Goal: Task Accomplishment & Management: Manage account settings

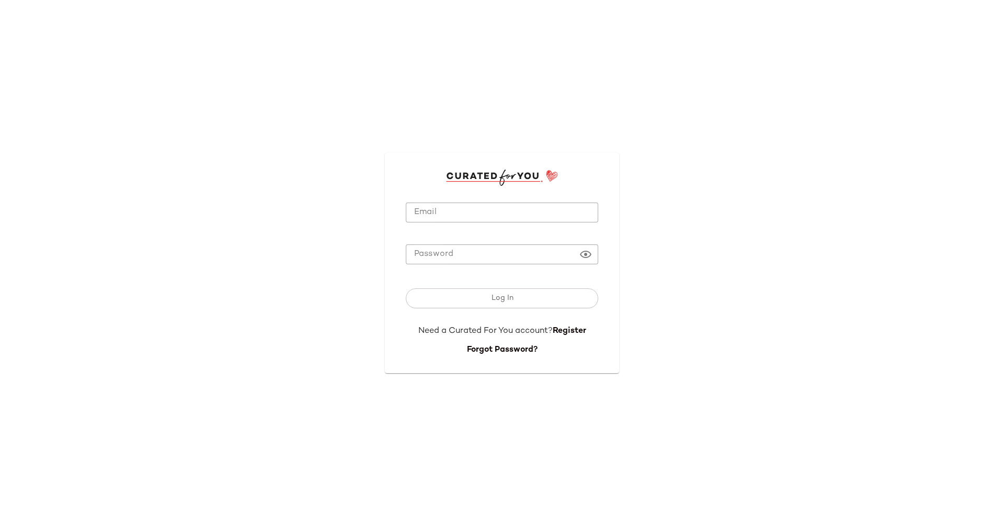
click at [454, 219] on input "Email" at bounding box center [502, 212] width 193 height 20
type input "**********"
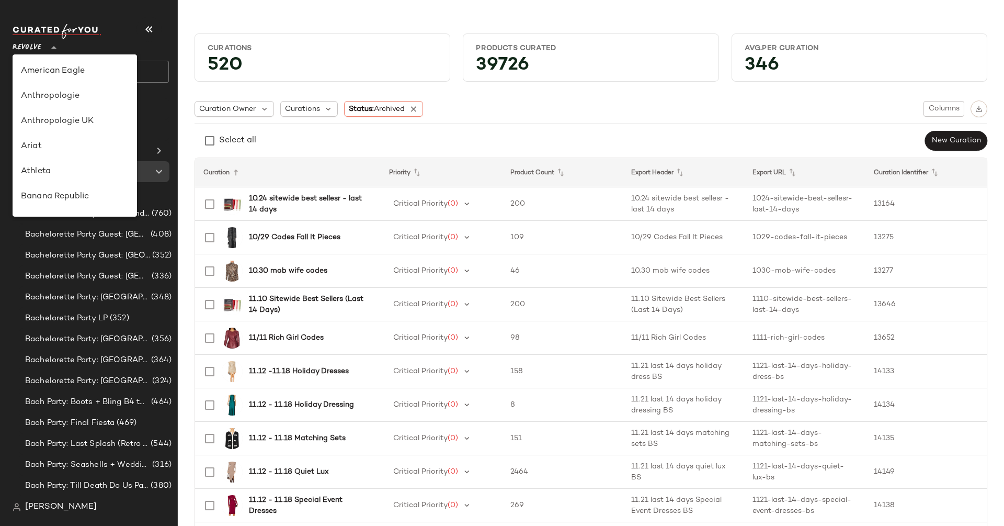
click at [50, 52] on icon at bounding box center [54, 47] width 13 height 13
click at [58, 199] on div "Banana Republic" at bounding box center [75, 196] width 108 height 13
type input "**"
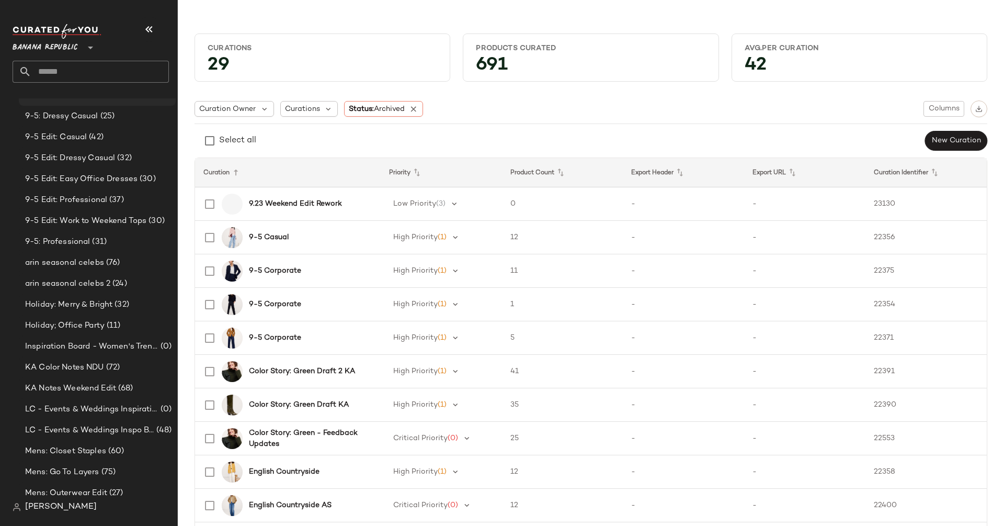
scroll to position [98, 0]
click at [102, 433] on span "LC - Events & Weddings Inspo Board" at bounding box center [89, 429] width 129 height 12
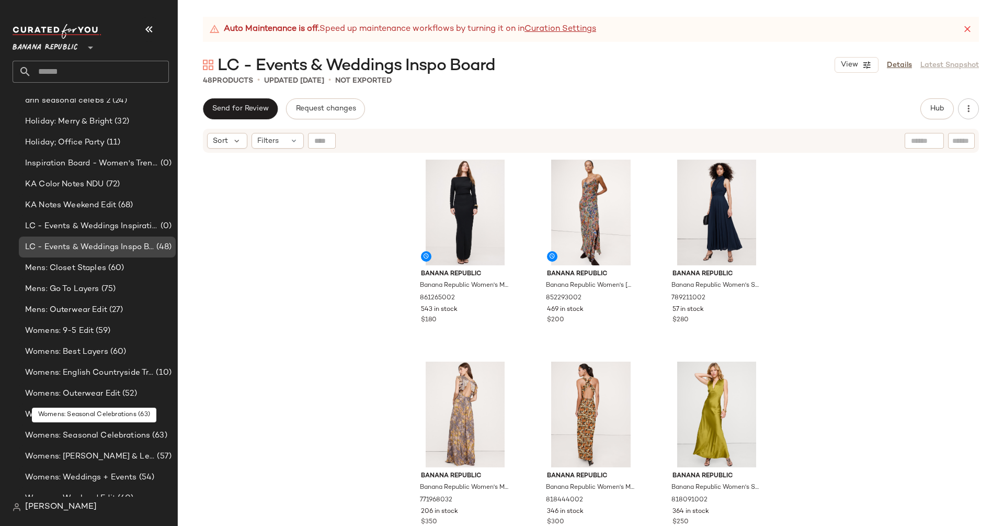
scroll to position [292, 0]
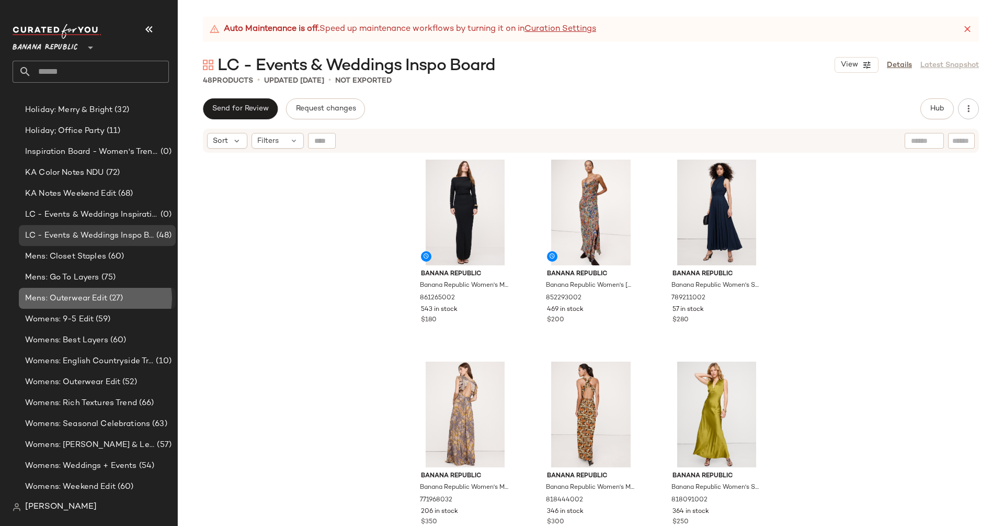
click at [108, 296] on span "(27)" at bounding box center [115, 298] width 16 height 12
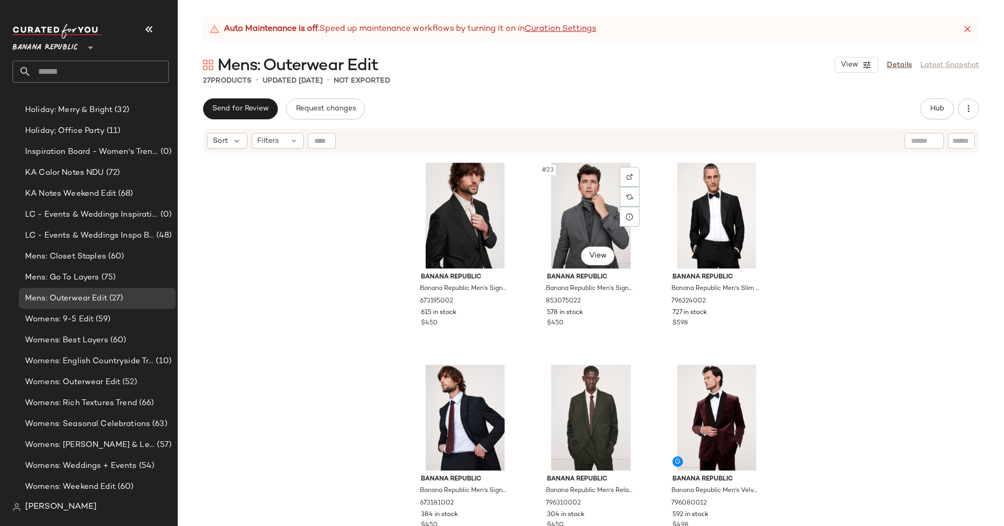
scroll to position [1421, 0]
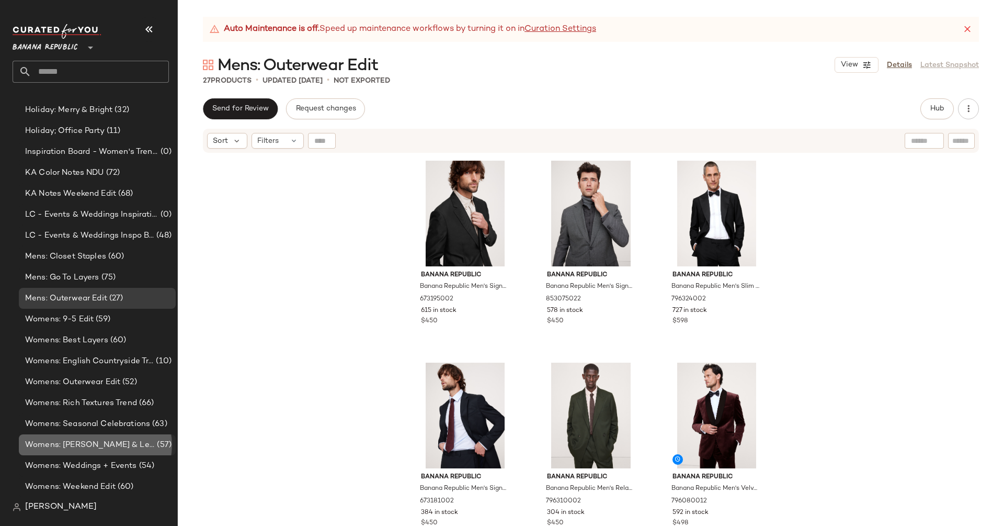
click at [111, 446] on span "Womens: [PERSON_NAME] & Leather Trend" at bounding box center [90, 445] width 130 height 12
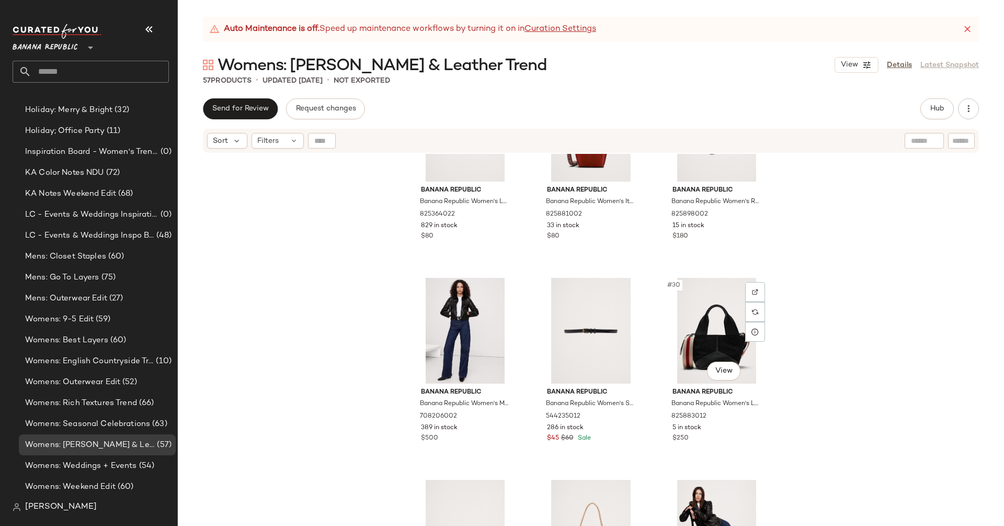
scroll to position [1900, 0]
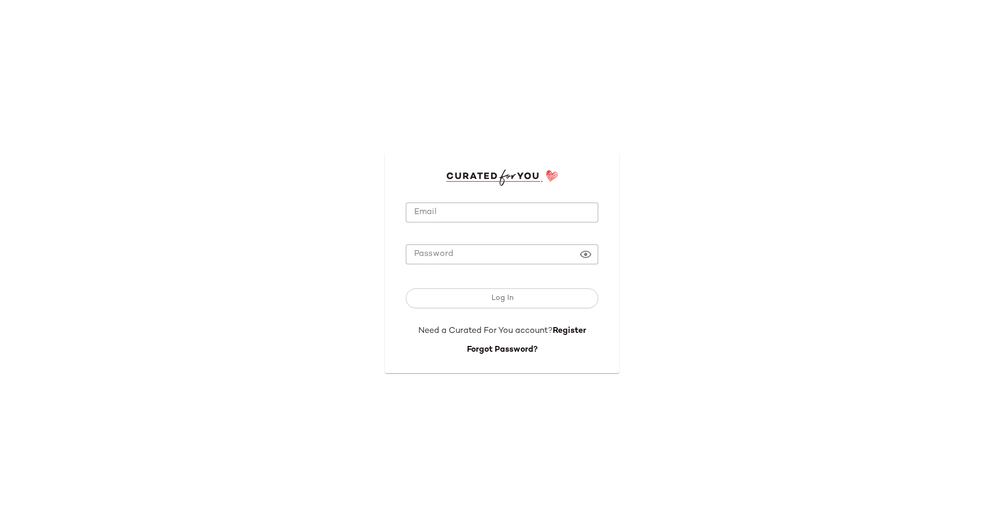
click at [493, 200] on form "Email Email Password Password Log In Need a Curated For You account? Register F…" at bounding box center [502, 271] width 193 height 171
click at [489, 210] on input "Email" at bounding box center [502, 212] width 193 height 20
type input "**********"
click at [406, 288] on button "Log In" at bounding box center [502, 298] width 193 height 20
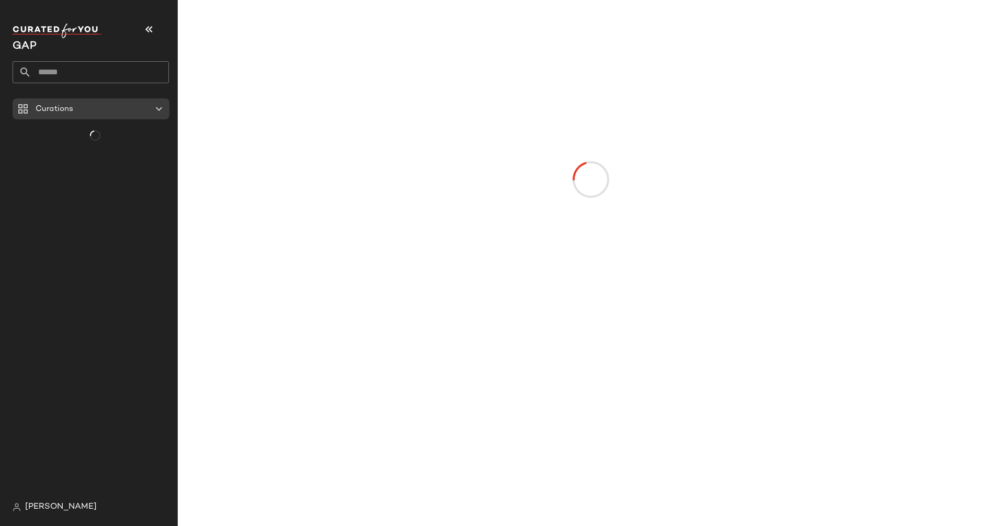
click at [645, 403] on div at bounding box center [591, 271] width 826 height 509
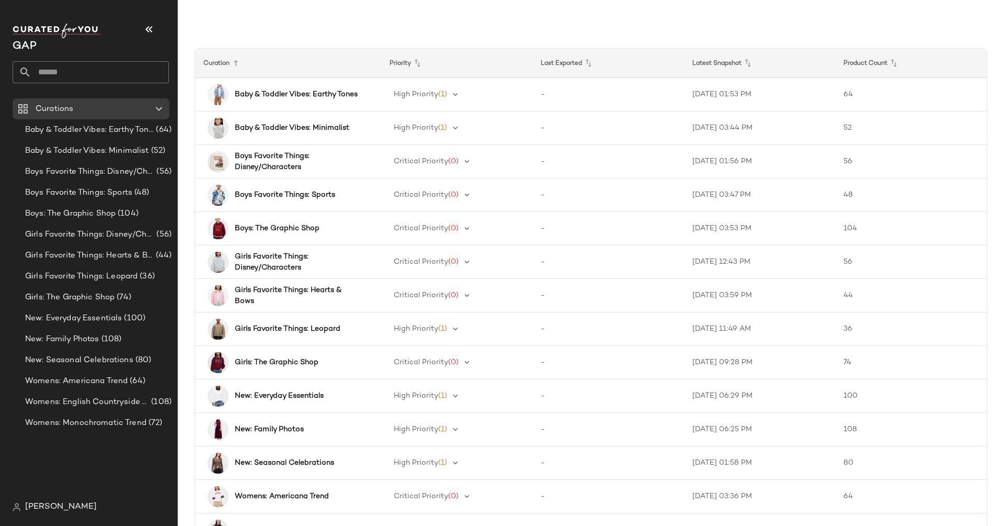
click at [28, 46] on span "GAP" at bounding box center [25, 46] width 24 height 11
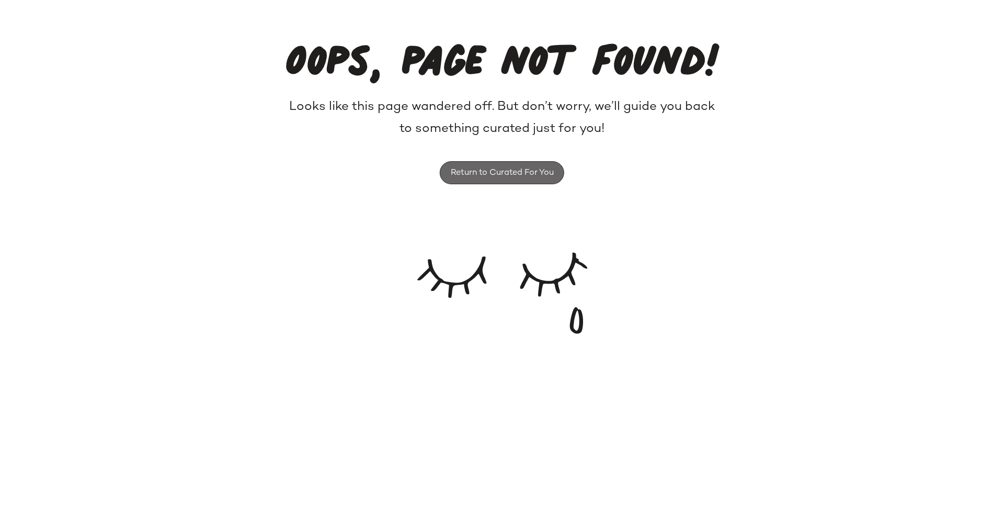
click at [502, 173] on span "Return to Curated For You" at bounding box center [502, 173] width 104 height 10
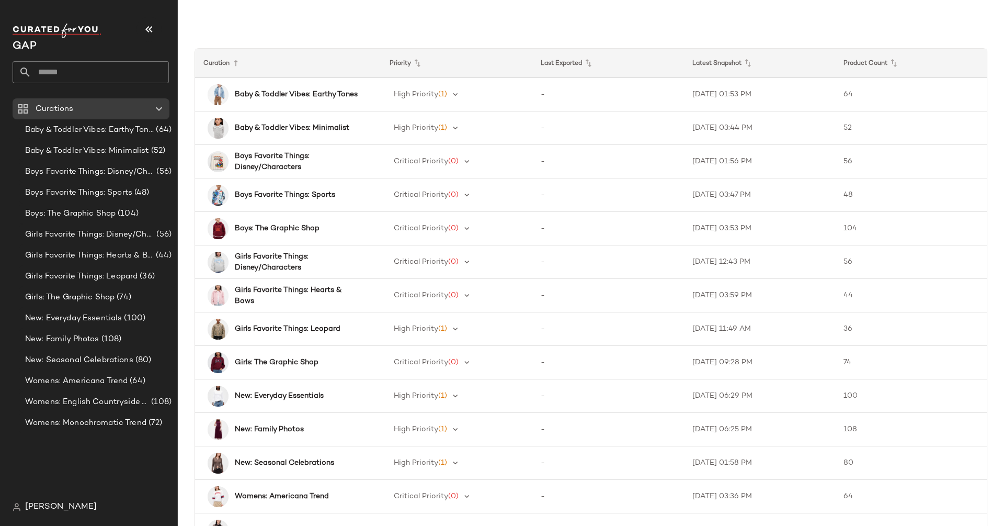
click at [40, 512] on span "Arin Sweeney" at bounding box center [61, 507] width 72 height 13
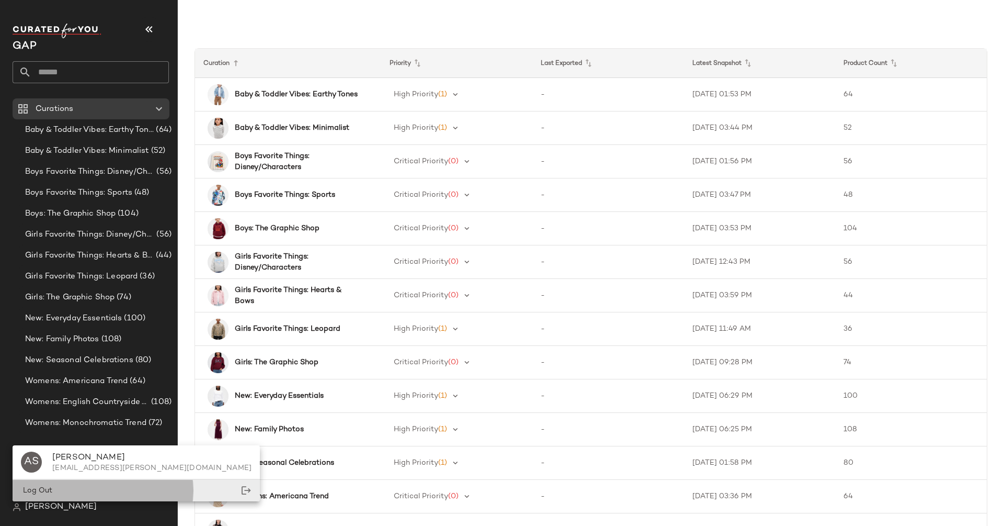
click at [50, 486] on span "Log Out" at bounding box center [36, 490] width 31 height 8
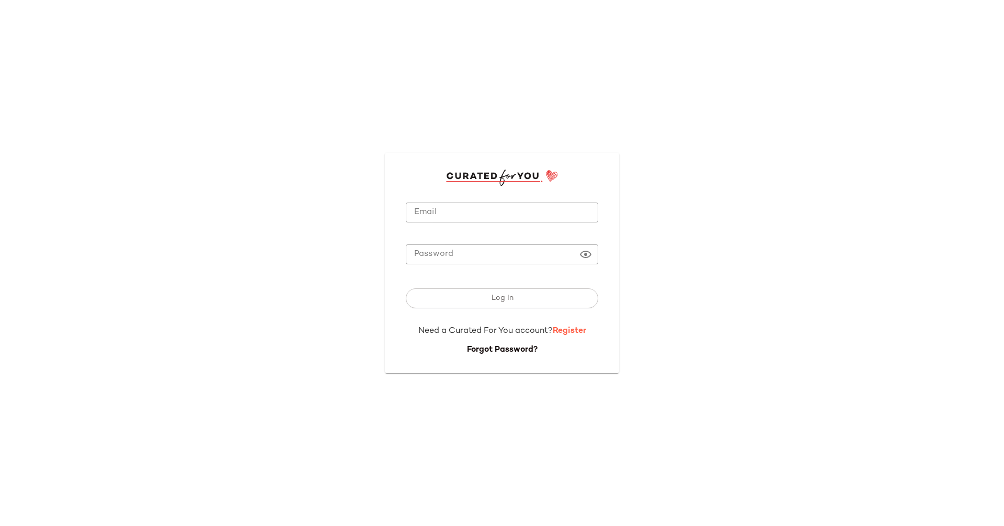
click at [571, 335] on link "Register" at bounding box center [569, 330] width 33 height 9
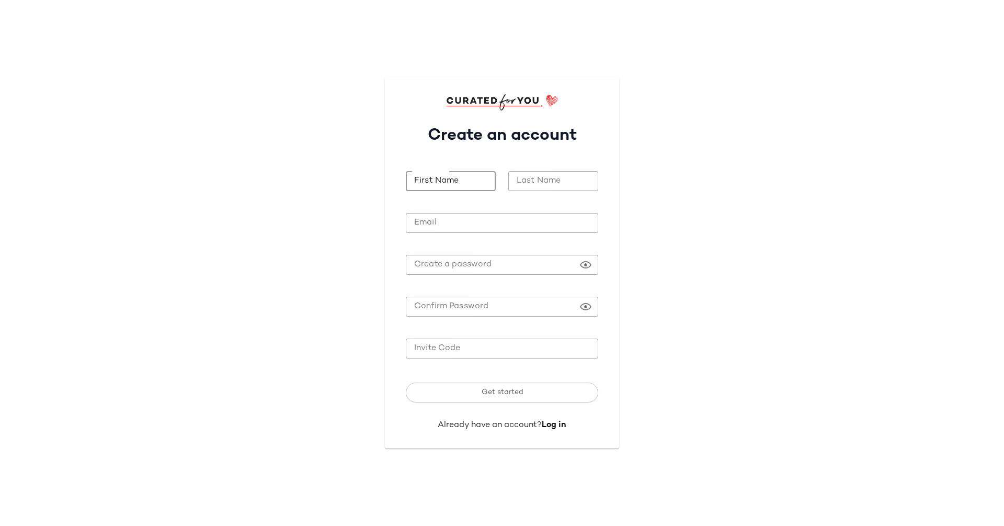
click at [460, 175] on input "First Name" at bounding box center [451, 181] width 90 height 20
type input "****"
type input "*******"
type input "**********"
paste input "*******"
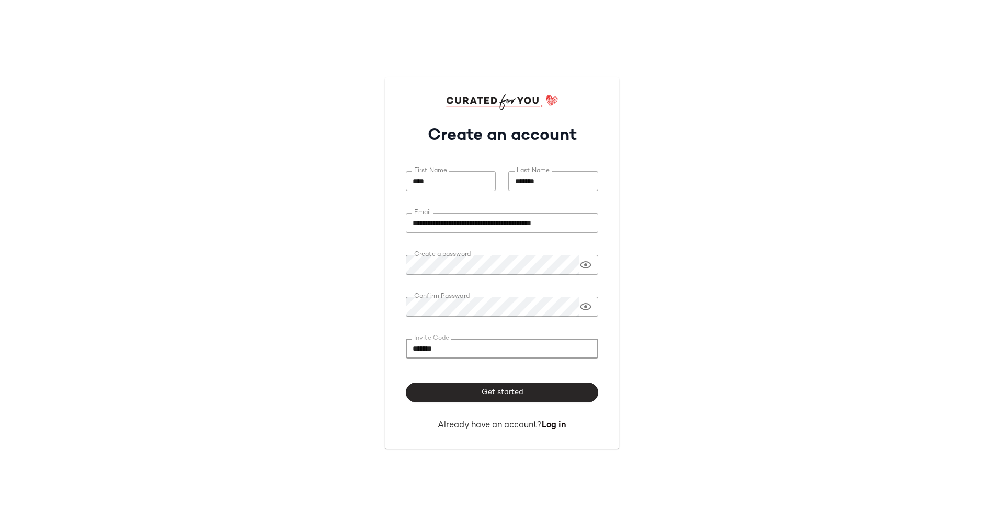
type input "*******"
click at [528, 391] on button "Get started" at bounding box center [502, 392] width 193 height 20
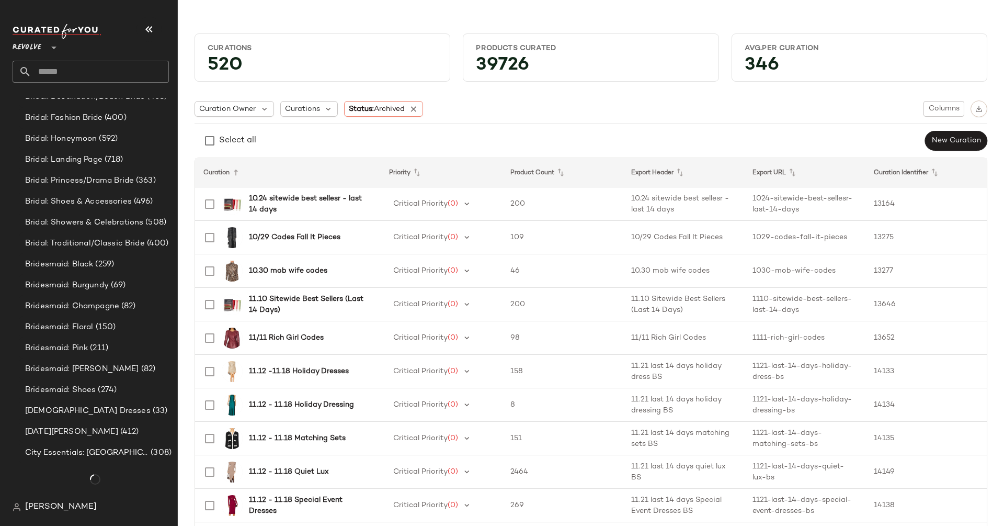
scroll to position [765, 0]
click at [27, 42] on span "Revolve" at bounding box center [27, 45] width 29 height 19
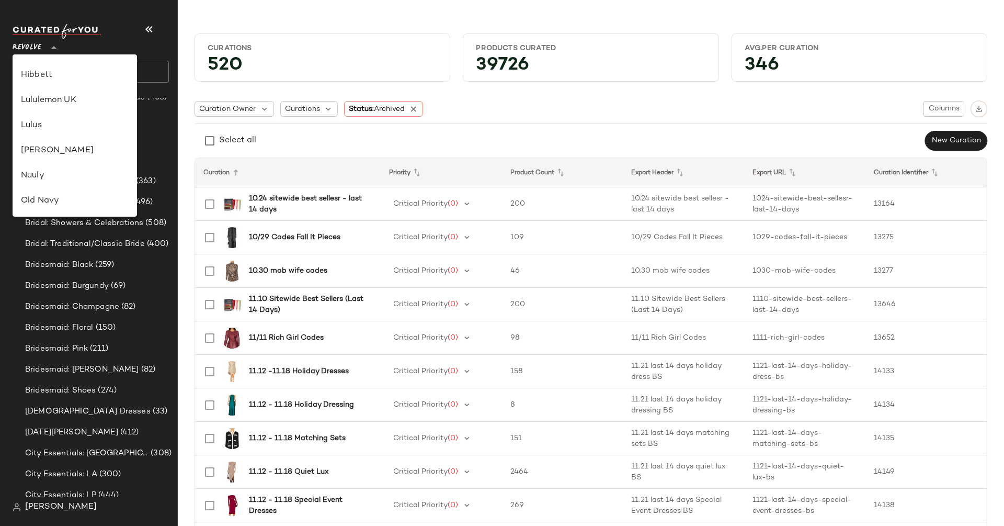
scroll to position [0, 0]
click at [55, 196] on div "Banana Republic" at bounding box center [75, 196] width 108 height 13
type input "**"
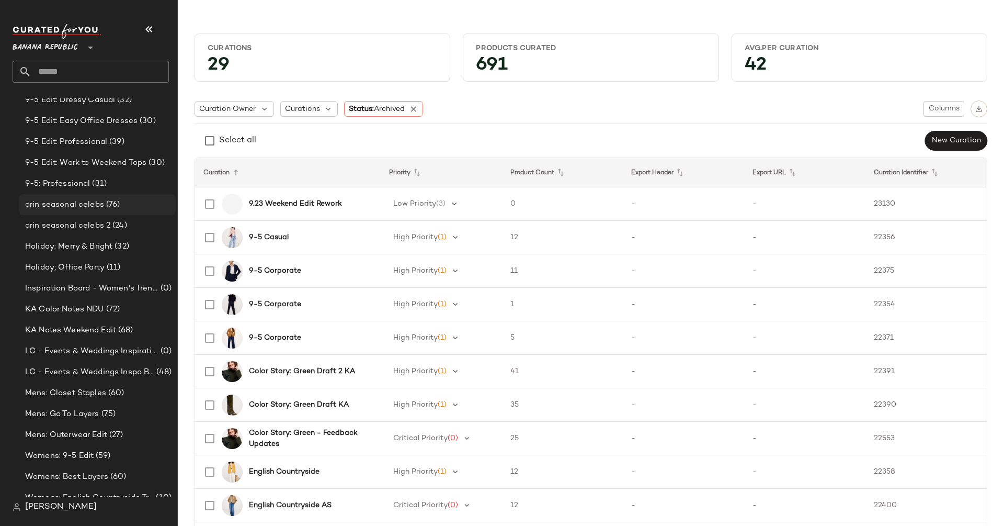
scroll to position [72, 0]
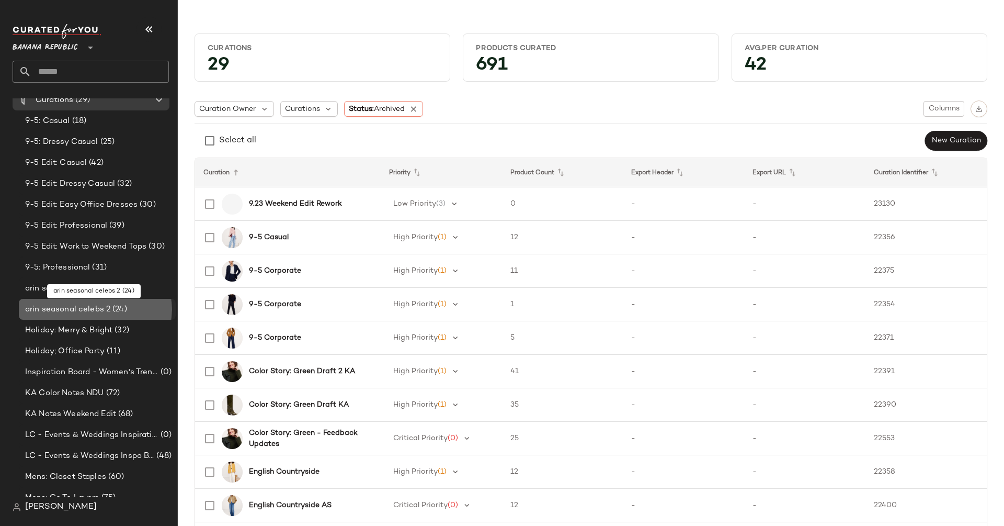
click at [89, 304] on span "arin seasonal celebs 2" at bounding box center [67, 309] width 85 height 12
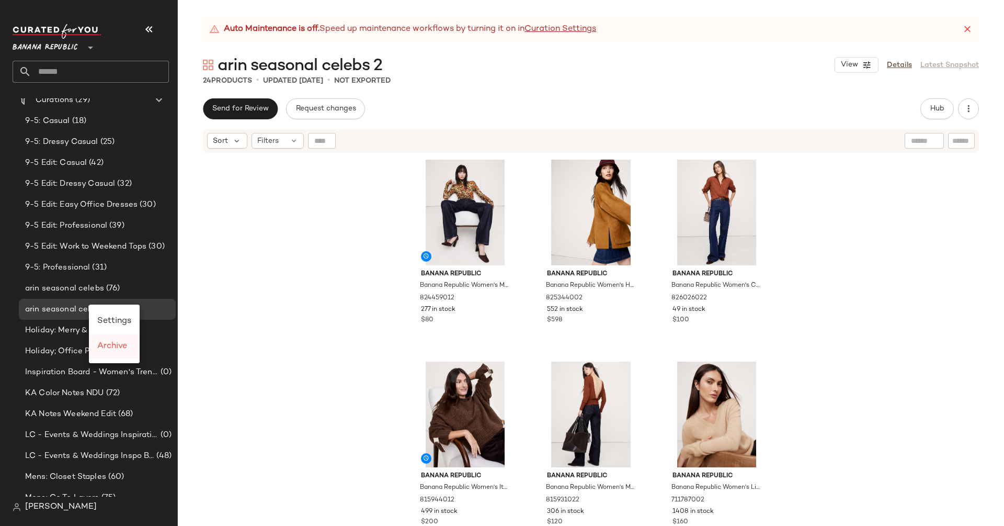
click at [112, 346] on span "Archive" at bounding box center [112, 346] width 30 height 9
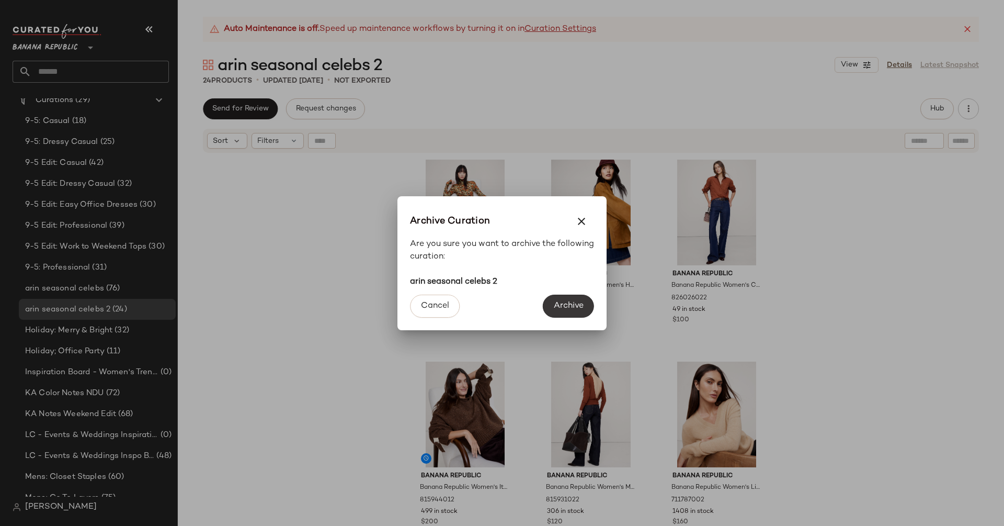
click at [570, 304] on span "Archive" at bounding box center [568, 306] width 30 height 10
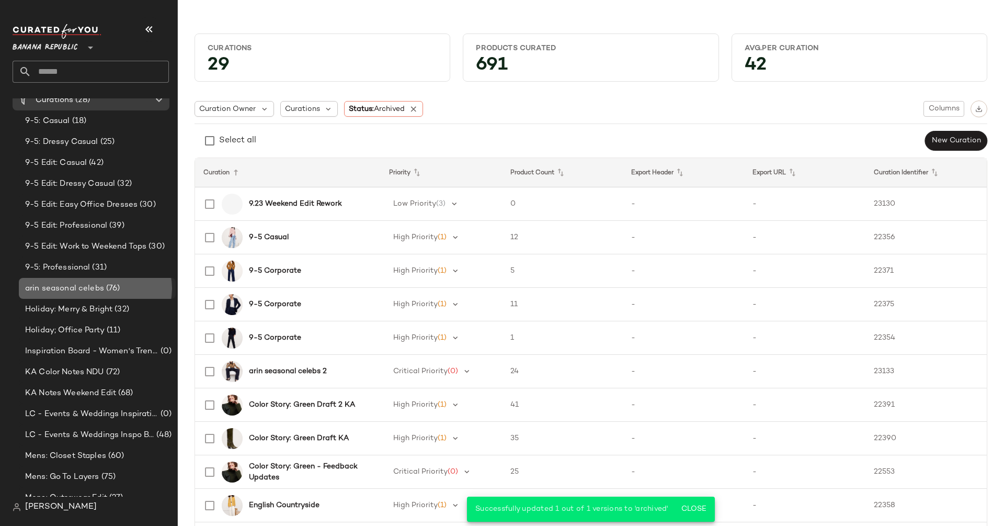
click at [96, 283] on span "arin seasonal celebs" at bounding box center [64, 288] width 79 height 12
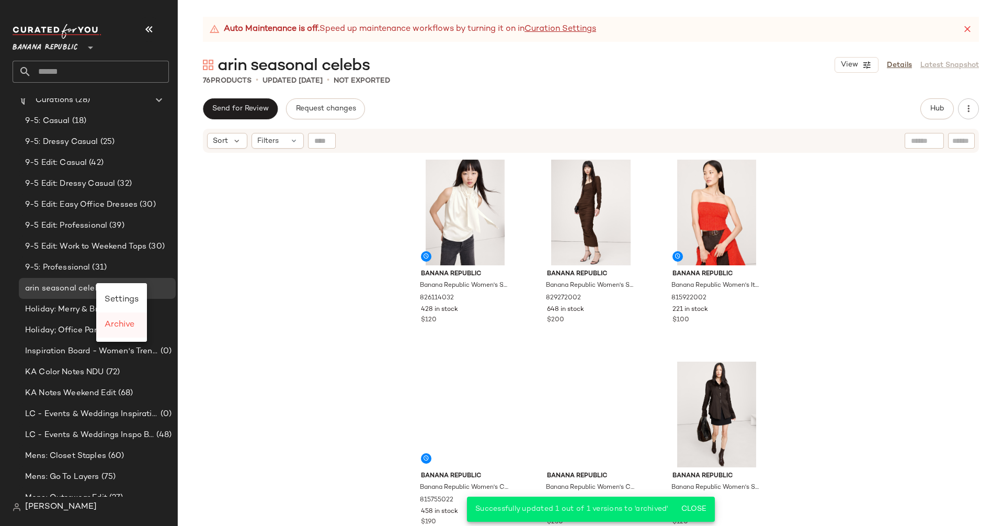
click at [139, 323] on div "Archive" at bounding box center [121, 324] width 51 height 25
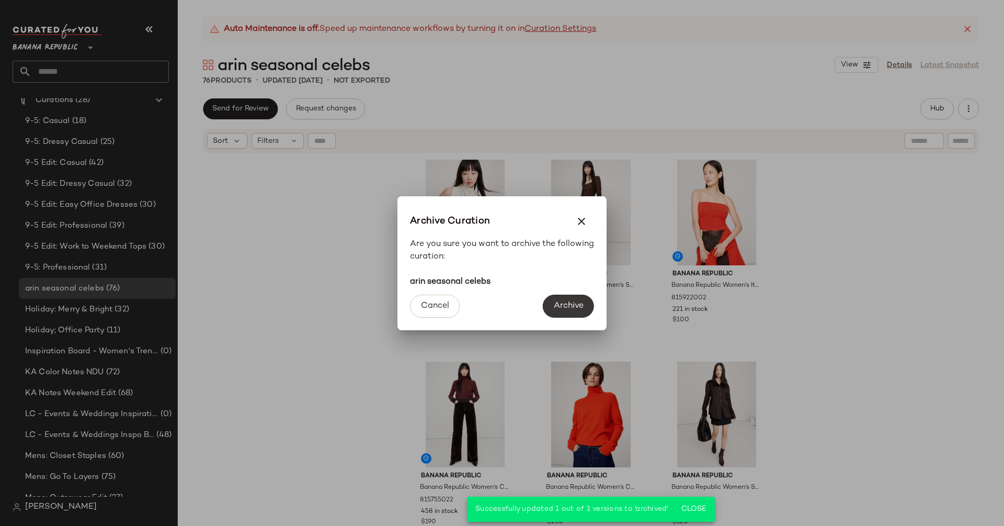
click at [570, 301] on span "Archive" at bounding box center [568, 306] width 30 height 10
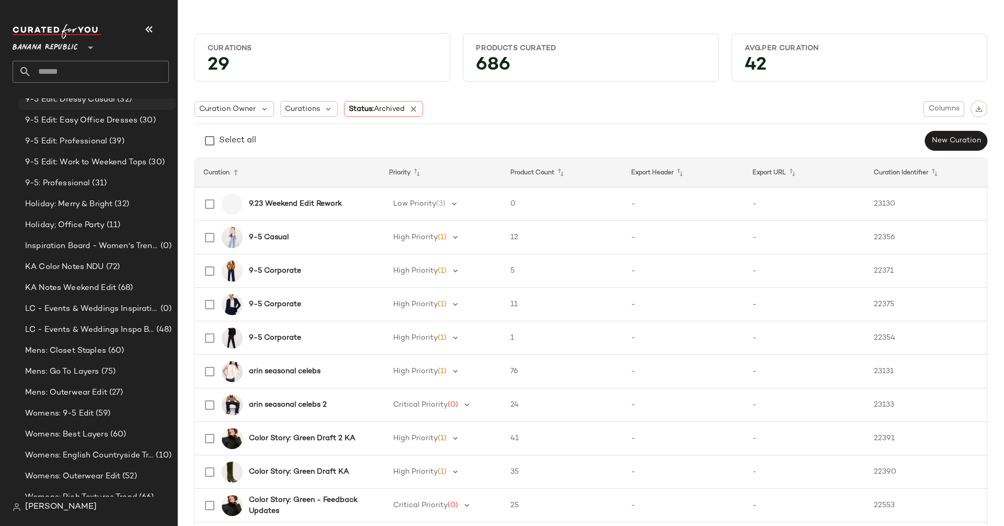
scroll to position [250, 0]
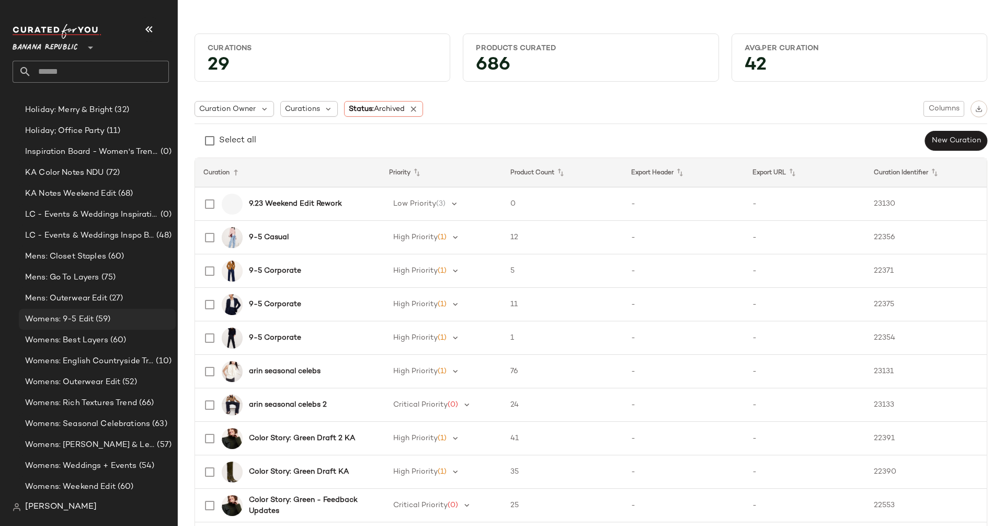
click at [109, 323] on span "(59)" at bounding box center [102, 319] width 17 height 12
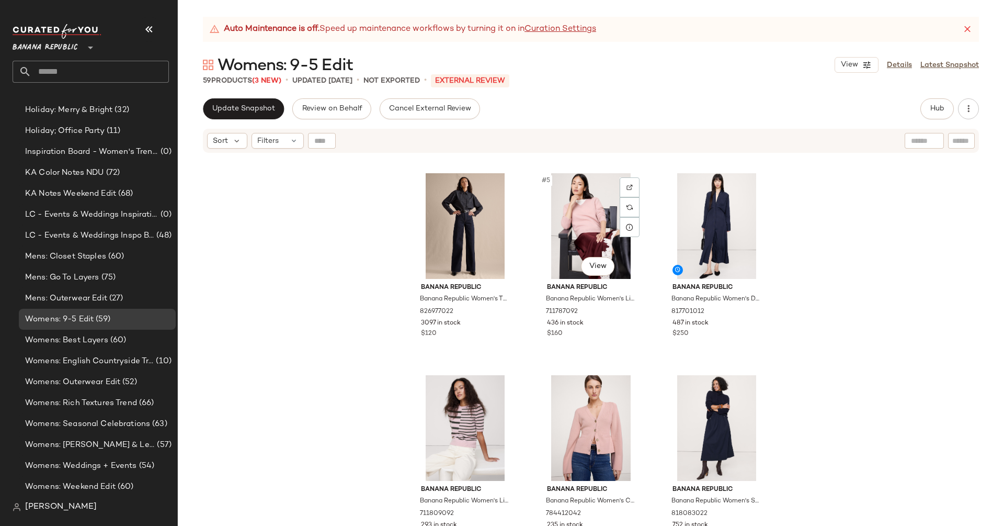
scroll to position [516, 0]
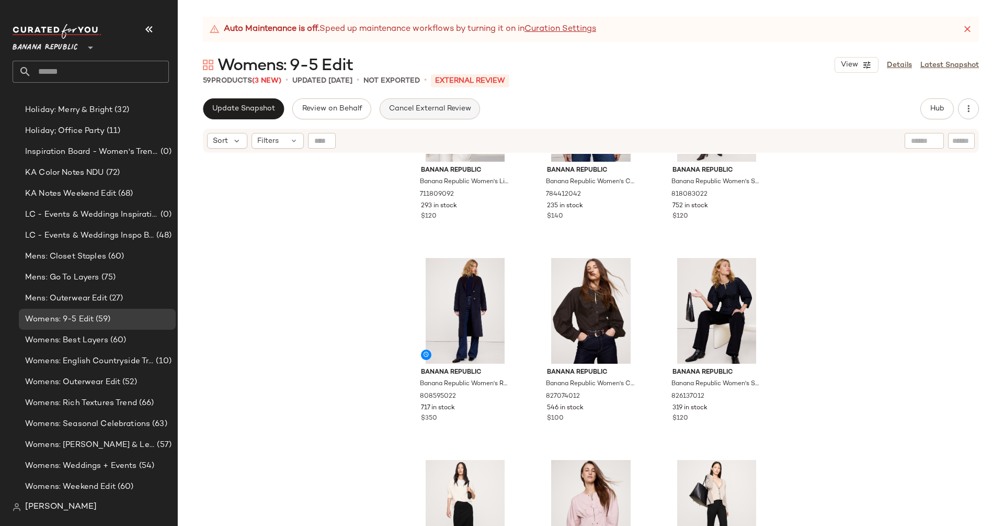
click at [419, 111] on span "Cancel External Review" at bounding box center [430, 109] width 83 height 8
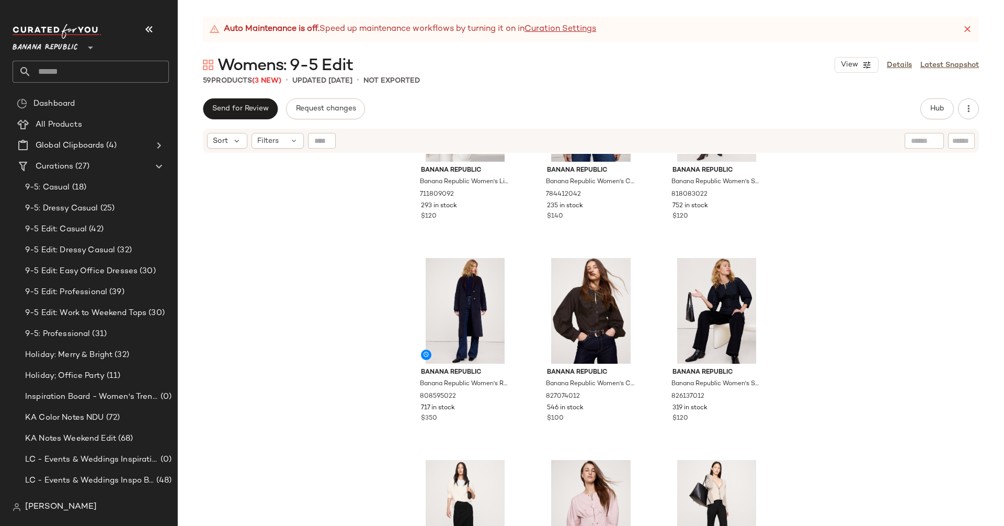
scroll to position [0, 0]
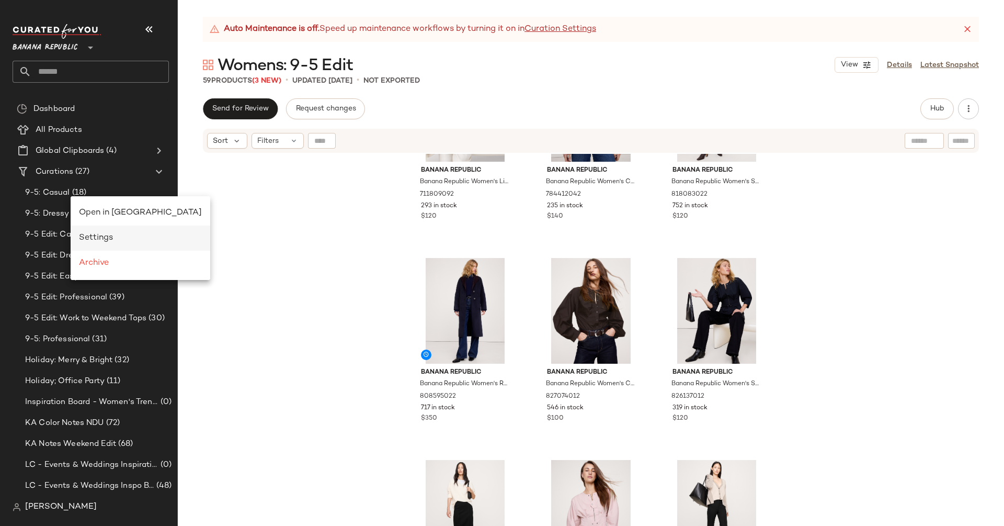
click at [117, 237] on div "Settings" at bounding box center [140, 238] width 123 height 13
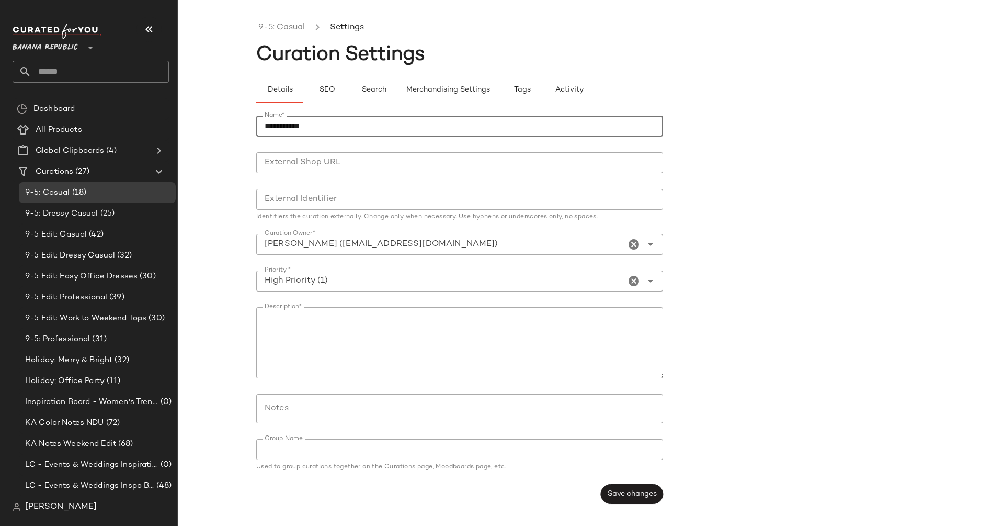
click at [263, 123] on input "**********" at bounding box center [459, 126] width 407 height 21
type input "**********"
click at [637, 486] on button "Save changes" at bounding box center [632, 494] width 62 height 20
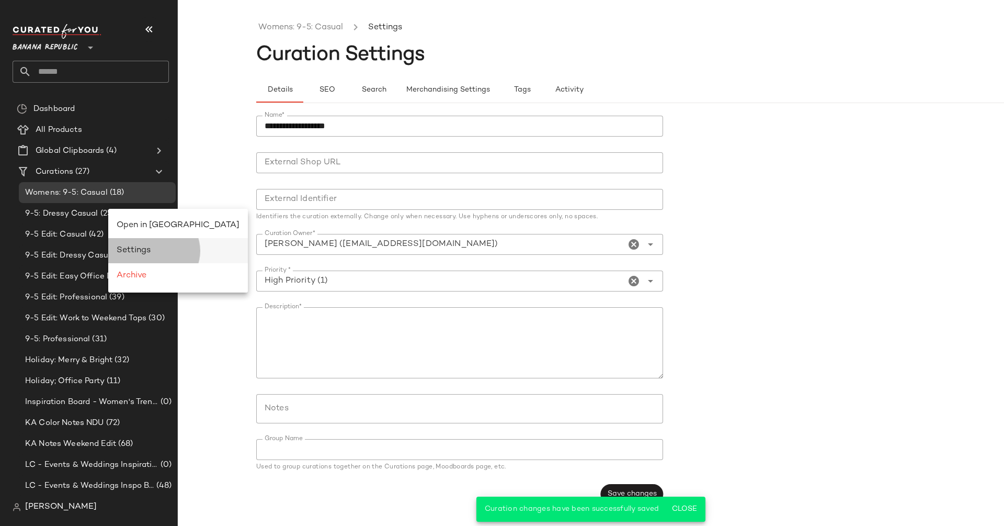
click at [153, 253] on div "Settings" at bounding box center [178, 250] width 123 height 13
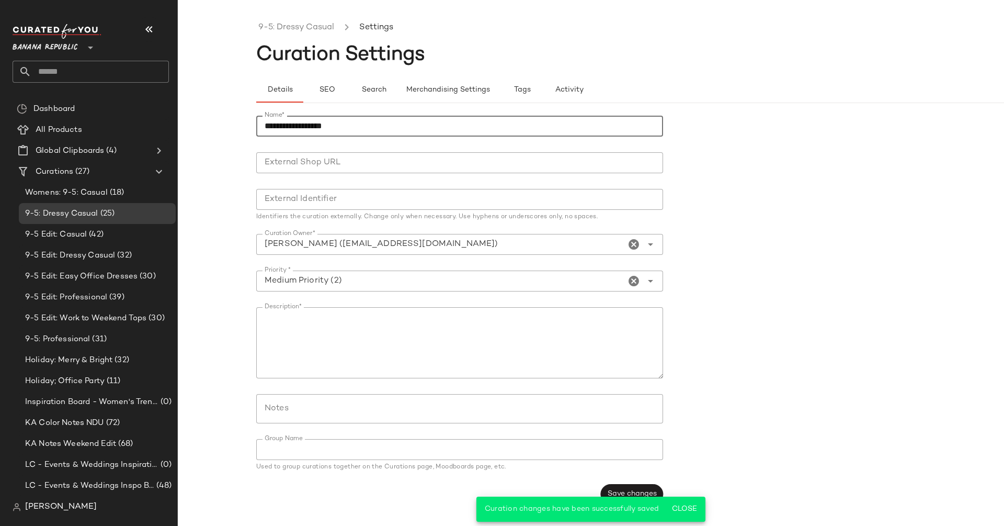
click at [260, 127] on input "**********" at bounding box center [459, 126] width 407 height 21
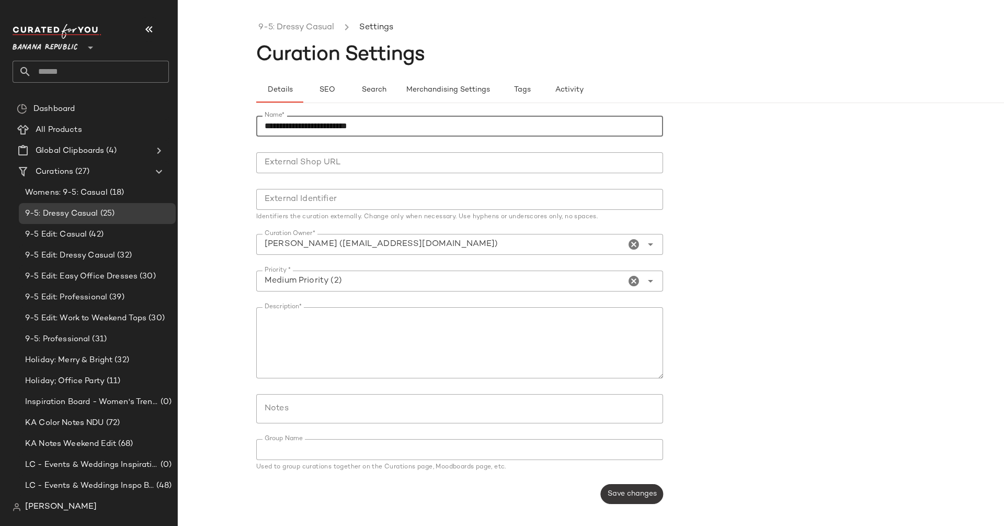
type input "**********"
click at [642, 496] on span "Save changes" at bounding box center [632, 494] width 50 height 8
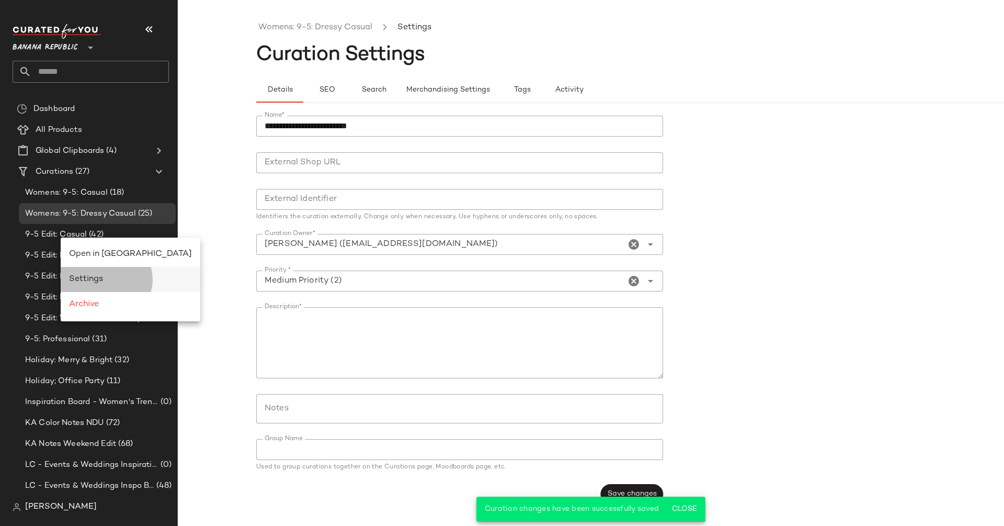
click at [113, 275] on div "Settings" at bounding box center [130, 279] width 123 height 13
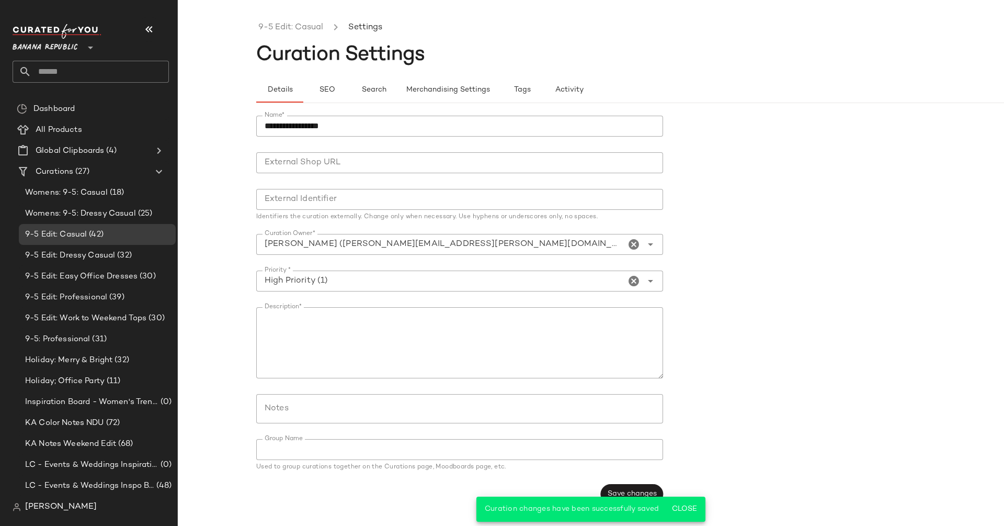
click at [265, 124] on input "**********" at bounding box center [459, 126] width 407 height 21
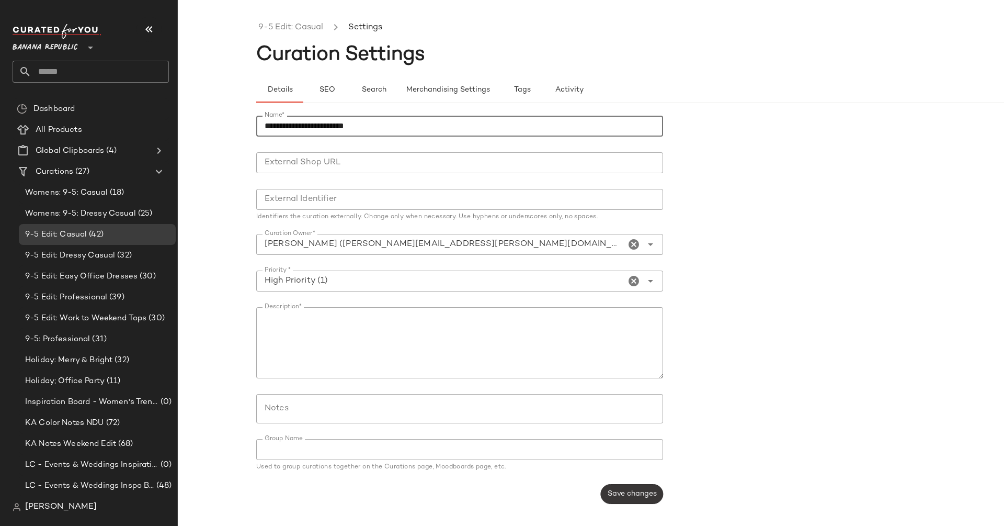
type input "**********"
click at [617, 488] on button "Save changes" at bounding box center [632, 494] width 62 height 20
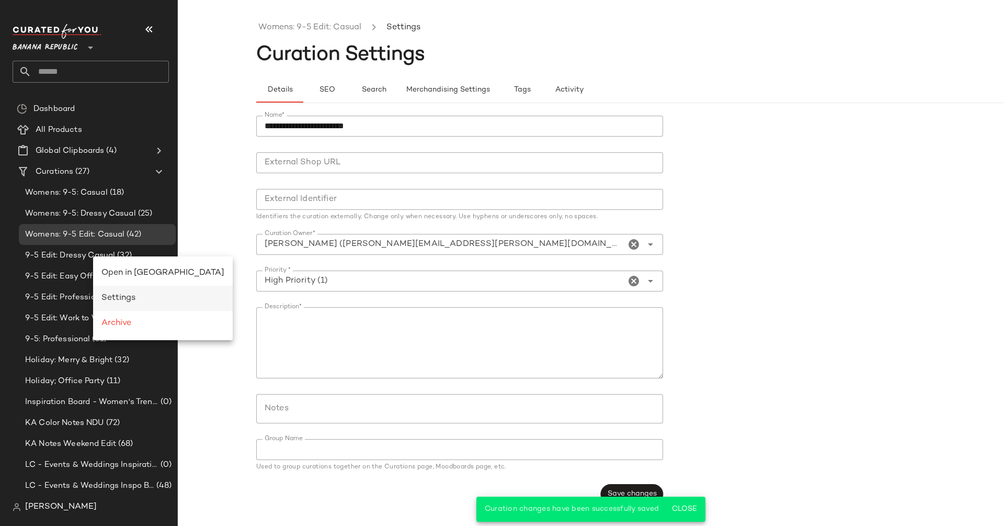
click at [137, 296] on div "Settings" at bounding box center [162, 298] width 123 height 13
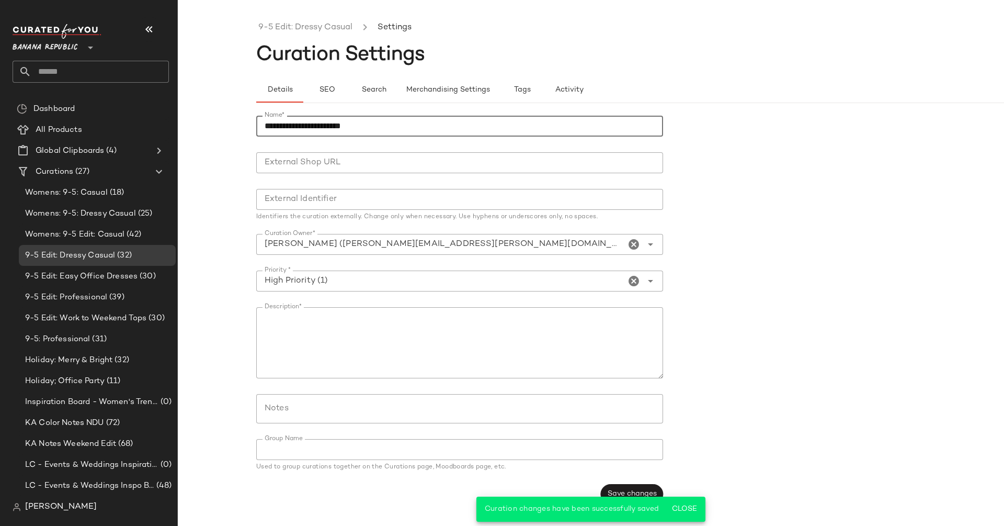
click at [265, 128] on input "**********" at bounding box center [459, 126] width 407 height 21
type input "**********"
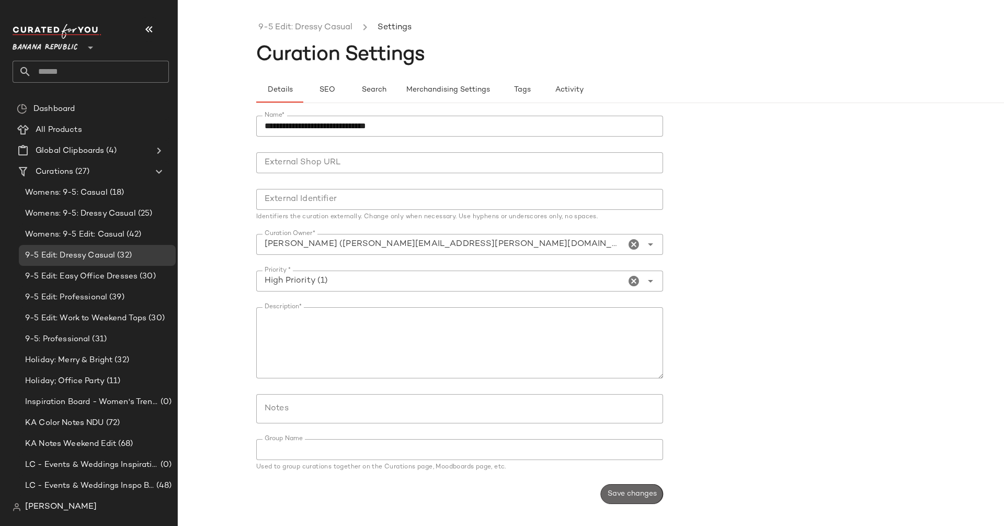
click at [633, 492] on span "Save changes" at bounding box center [632, 494] width 50 height 8
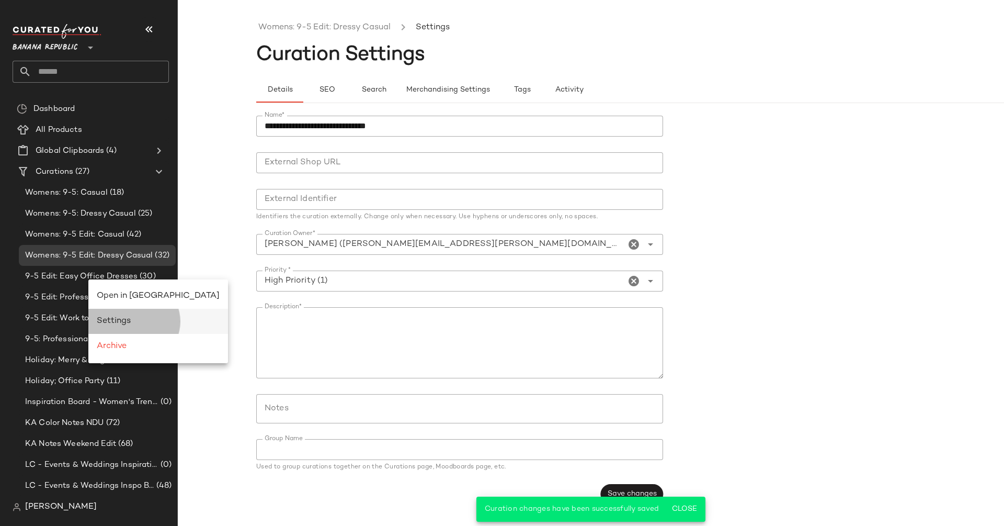
click at [135, 322] on div "Settings" at bounding box center [158, 321] width 123 height 13
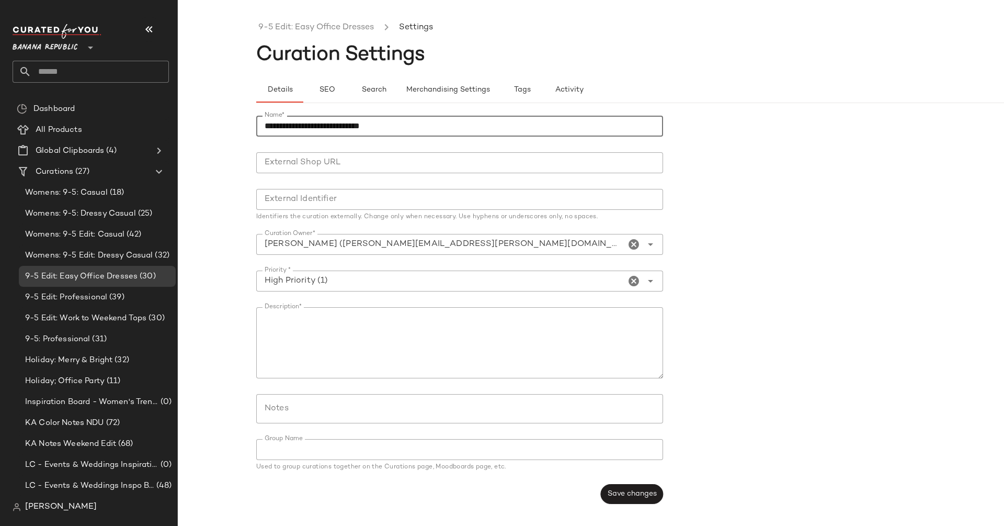
click at [261, 122] on input "**********" at bounding box center [459, 126] width 407 height 21
type input "**********"
click at [623, 493] on span "Save changes" at bounding box center [632, 494] width 50 height 8
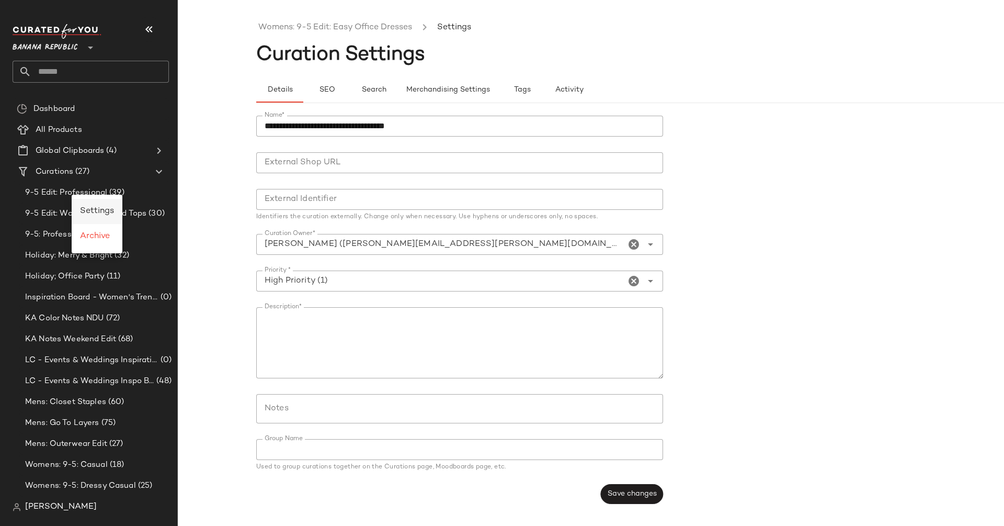
click at [103, 209] on span "Settings" at bounding box center [97, 211] width 34 height 9
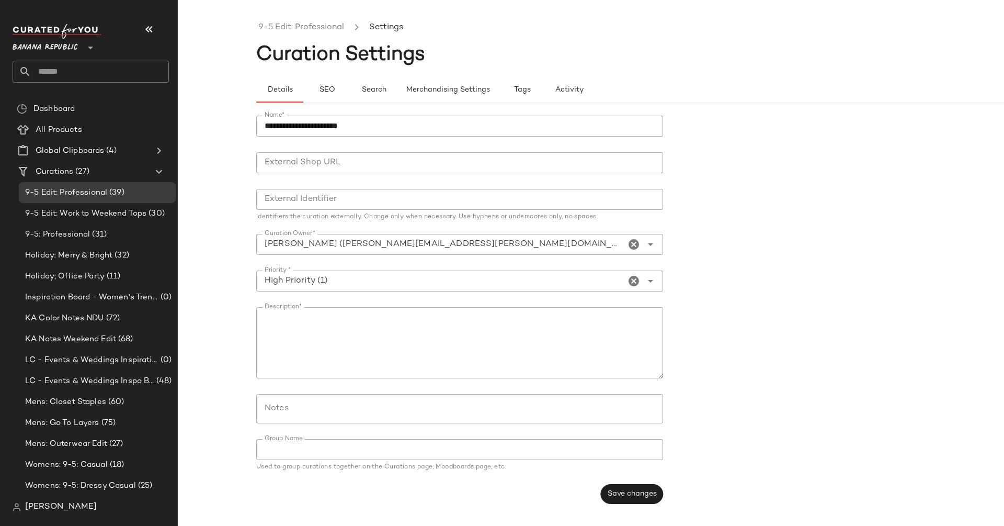
click at [264, 127] on input "**********" at bounding box center [459, 126] width 407 height 21
type input "**********"
click at [607, 488] on button "Save changes" at bounding box center [632, 494] width 62 height 20
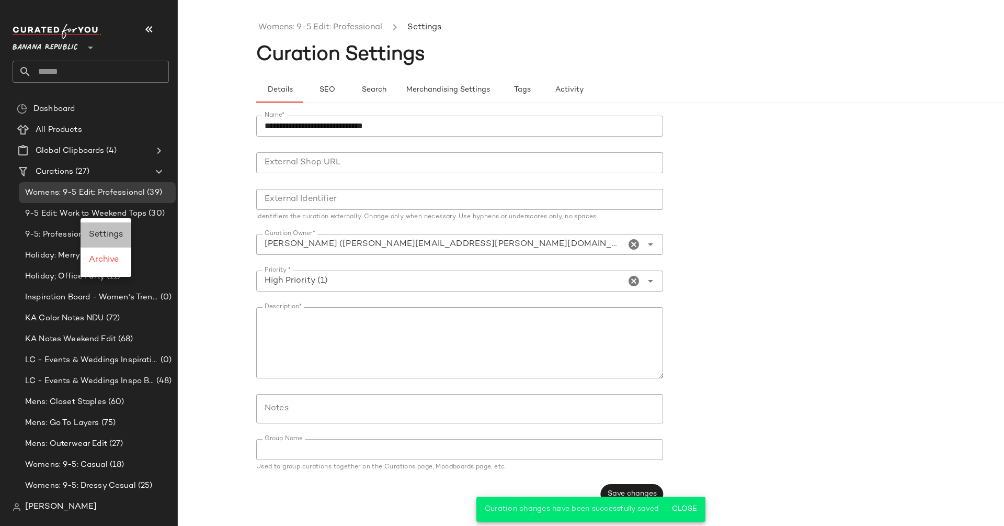
click at [111, 235] on span "Settings" at bounding box center [106, 234] width 34 height 9
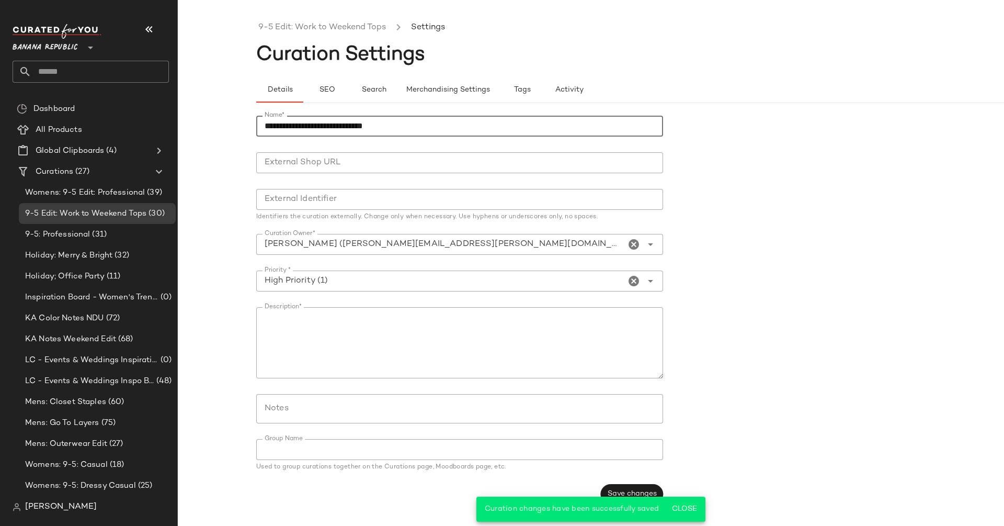
click at [263, 120] on input "**********" at bounding box center [459, 126] width 407 height 21
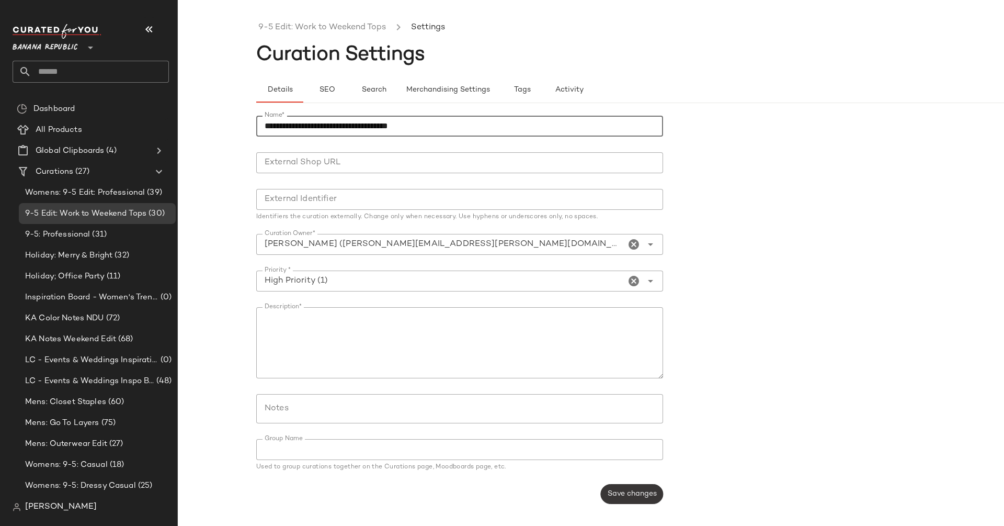
type input "**********"
click at [630, 502] on button "Save changes" at bounding box center [632, 494] width 62 height 20
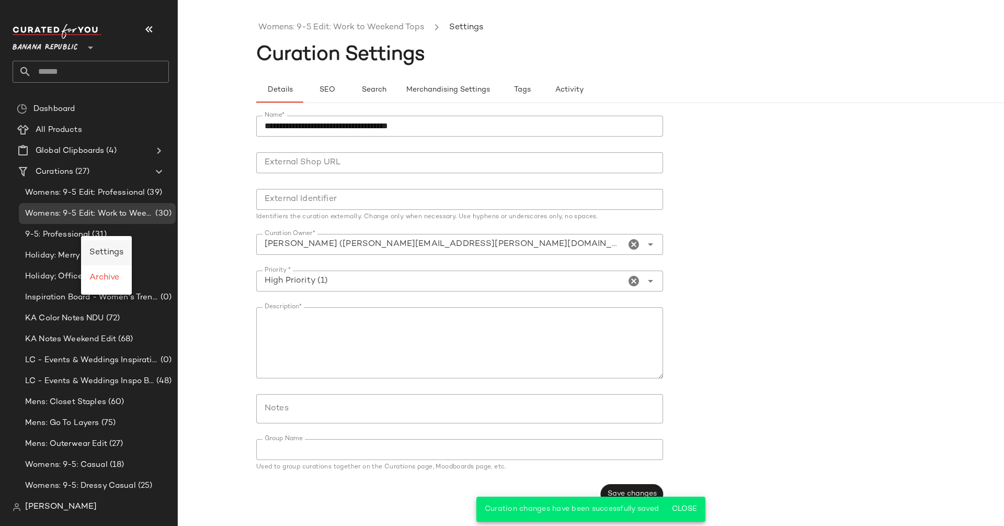
click at [111, 256] on span "Settings" at bounding box center [106, 252] width 34 height 9
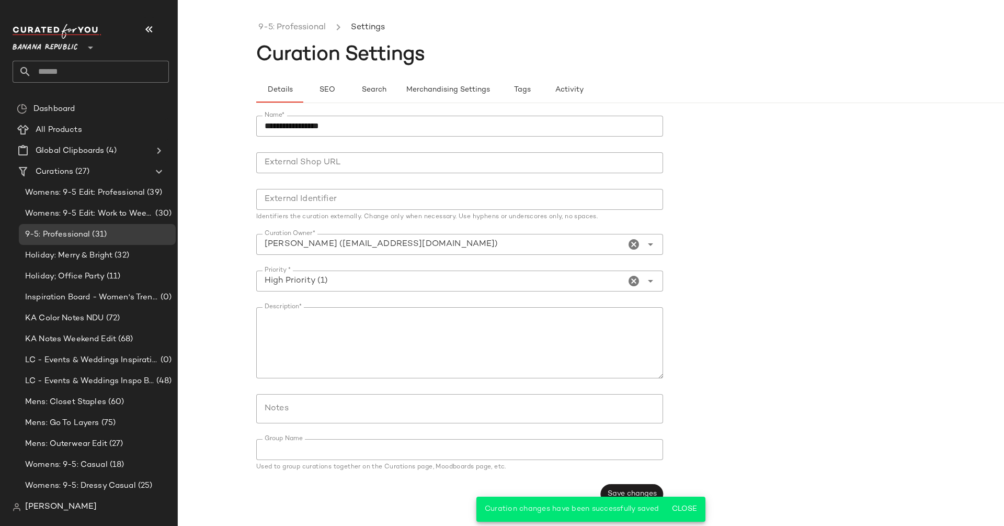
click at [264, 124] on input "**********" at bounding box center [459, 126] width 407 height 21
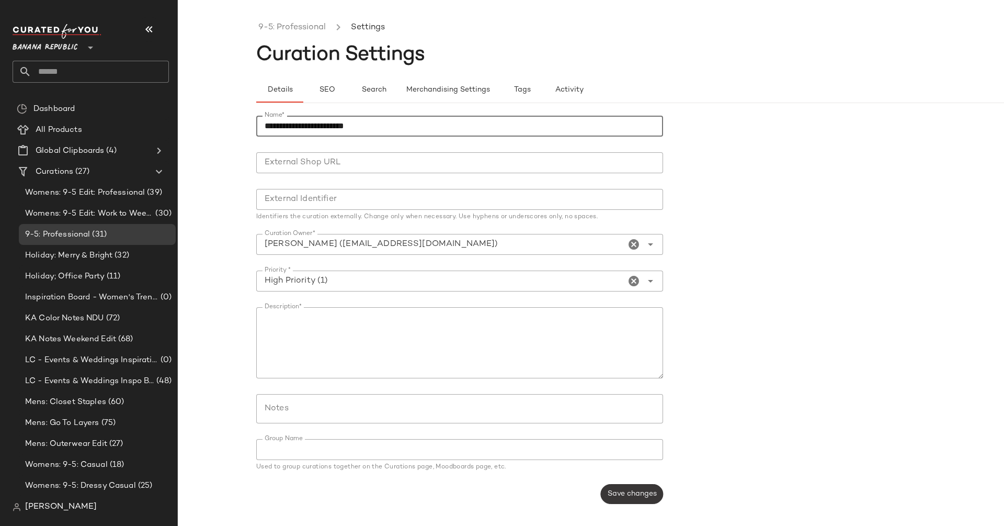
type input "**********"
click at [628, 486] on button "Save changes" at bounding box center [632, 494] width 62 height 20
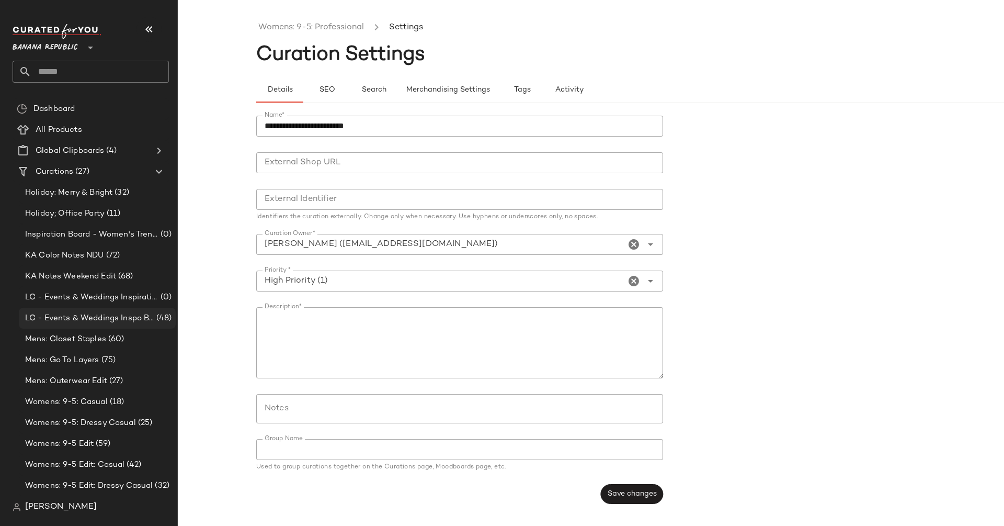
click at [119, 309] on div "LC - Events & Weddings Inspo Board (48)" at bounding box center [97, 318] width 157 height 21
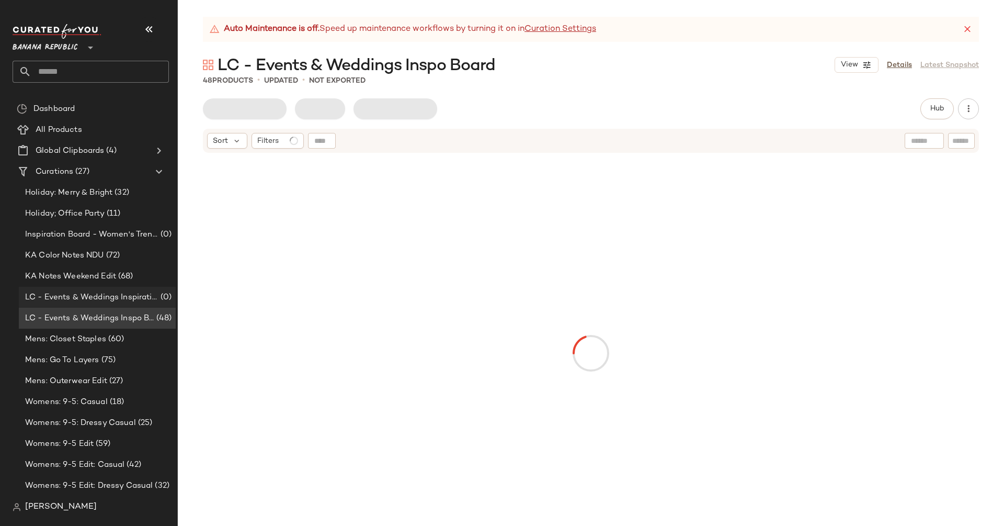
click at [111, 290] on div "LC - Events & Weddings Inspiration (0)" at bounding box center [97, 297] width 157 height 21
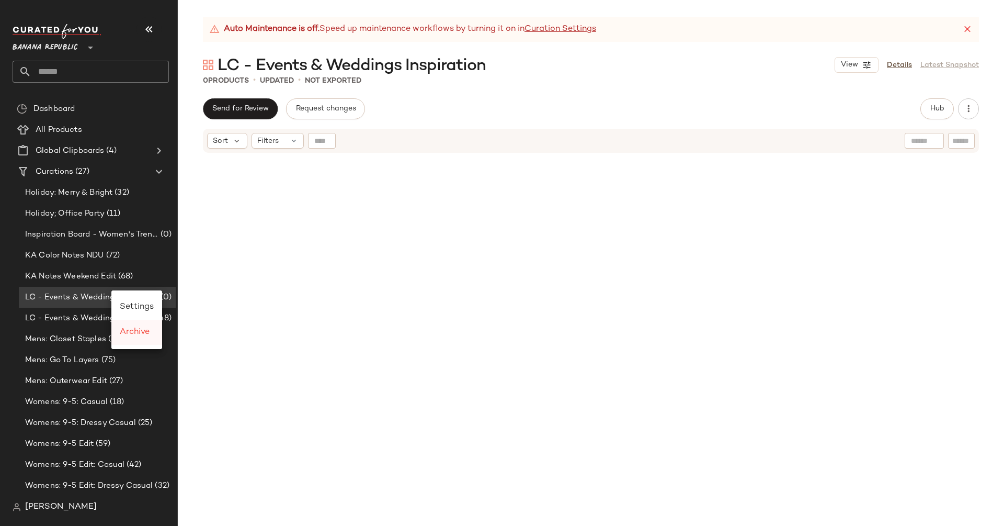
click at [154, 336] on div "Archive" at bounding box center [136, 332] width 51 height 25
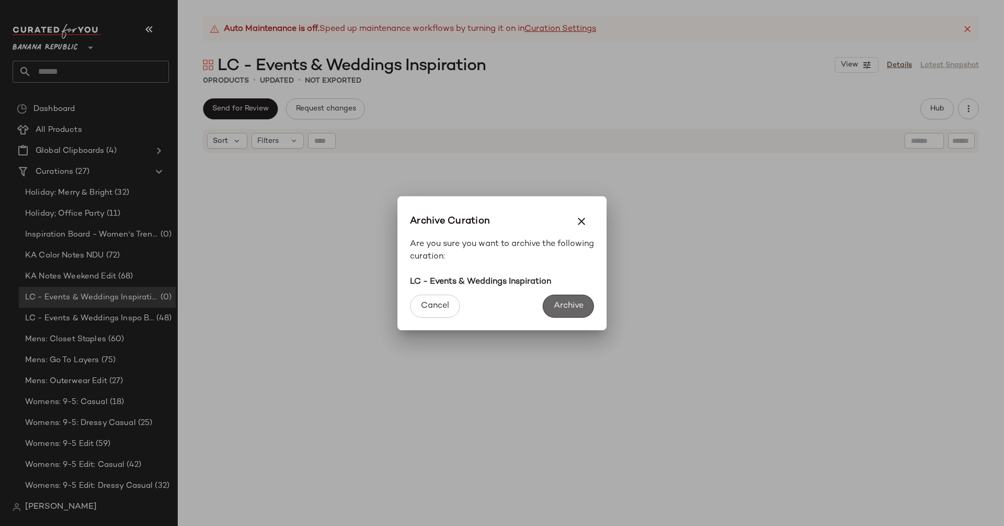
click at [553, 306] on span "Archive" at bounding box center [568, 306] width 30 height 10
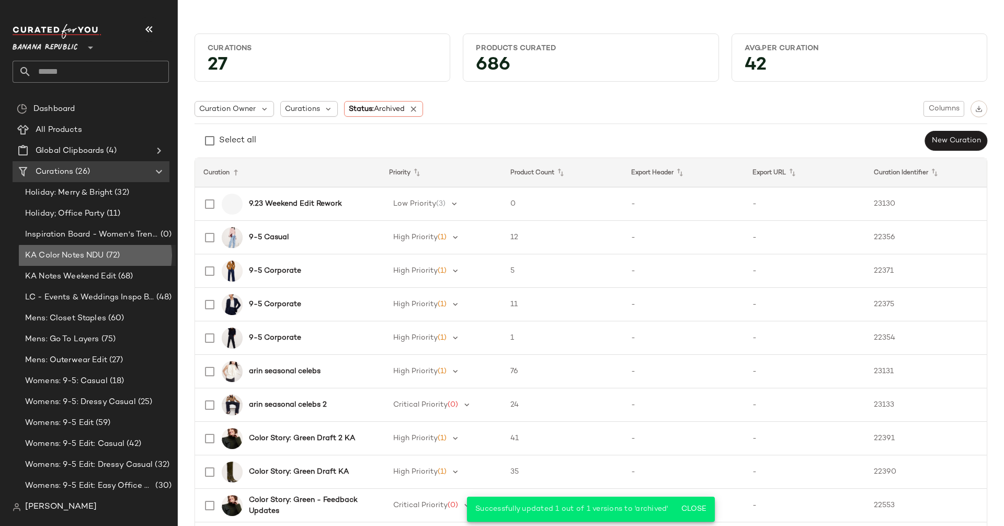
click at [125, 259] on div "KA Color Notes NDU (72)" at bounding box center [97, 256] width 150 height 12
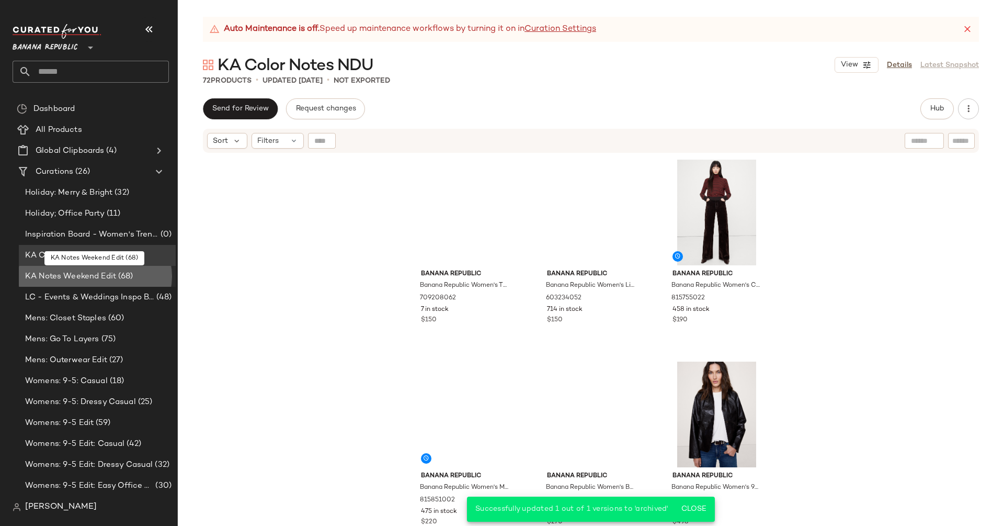
click at [124, 276] on span "(68)" at bounding box center [124, 276] width 17 height 12
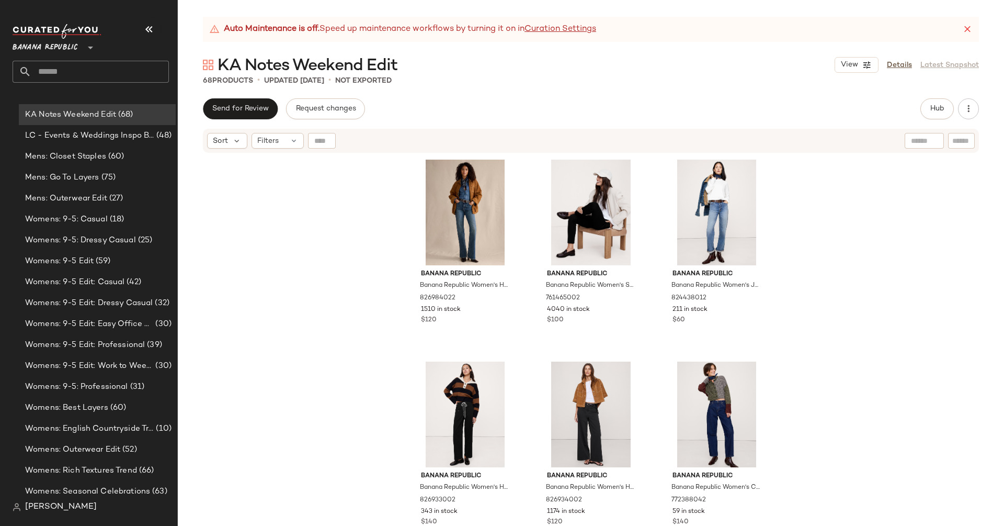
scroll to position [229, 0]
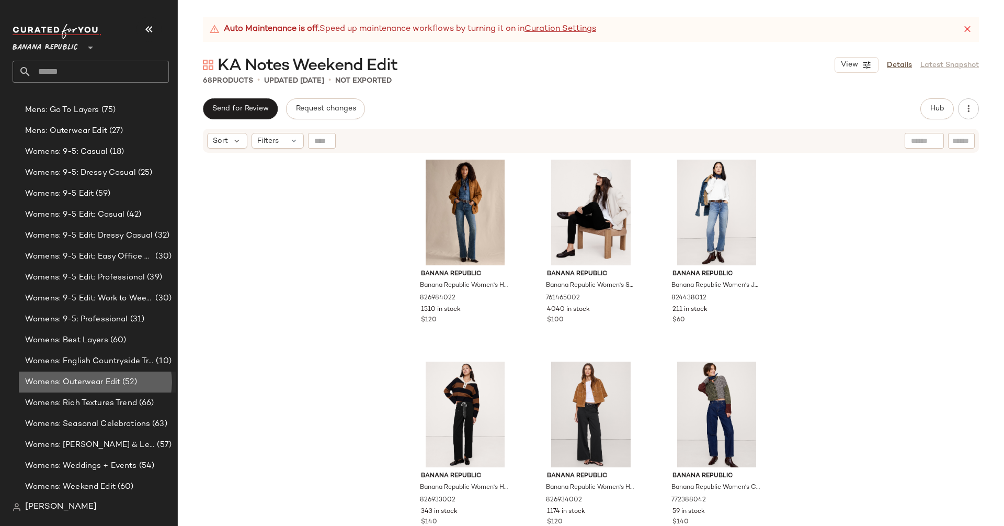
click at [103, 379] on span "Womens: Outerwear Edit" at bounding box center [72, 382] width 95 height 12
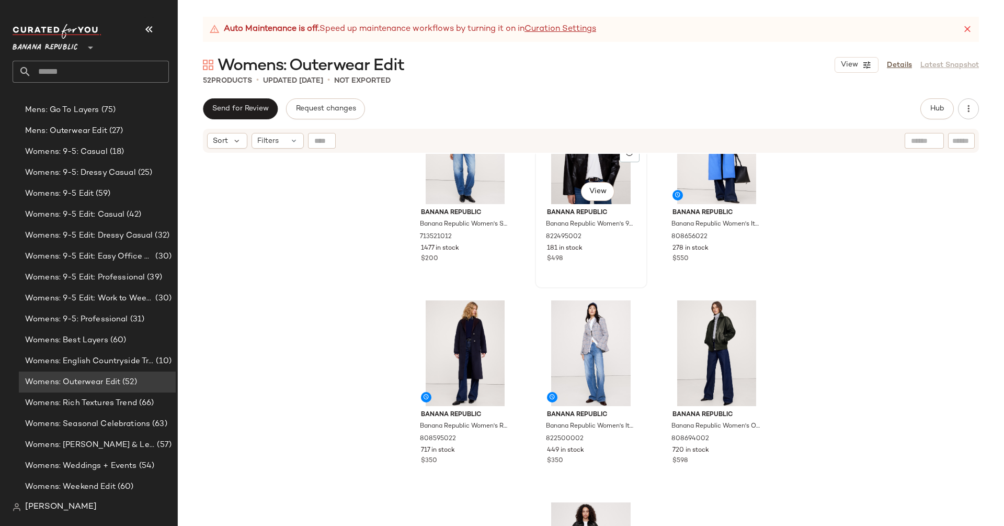
scroll to position [97, 0]
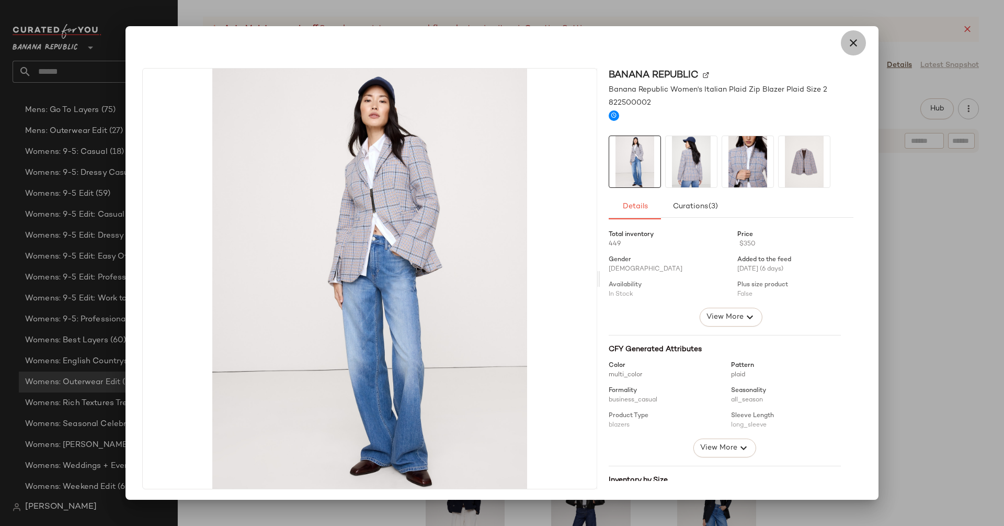
click at [851, 41] on icon "button" at bounding box center [853, 43] width 13 height 13
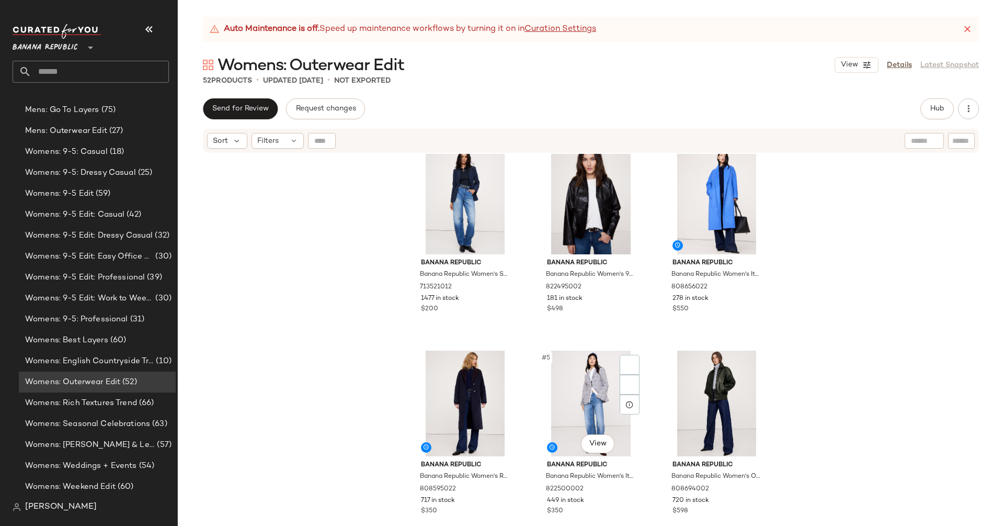
scroll to position [0, 0]
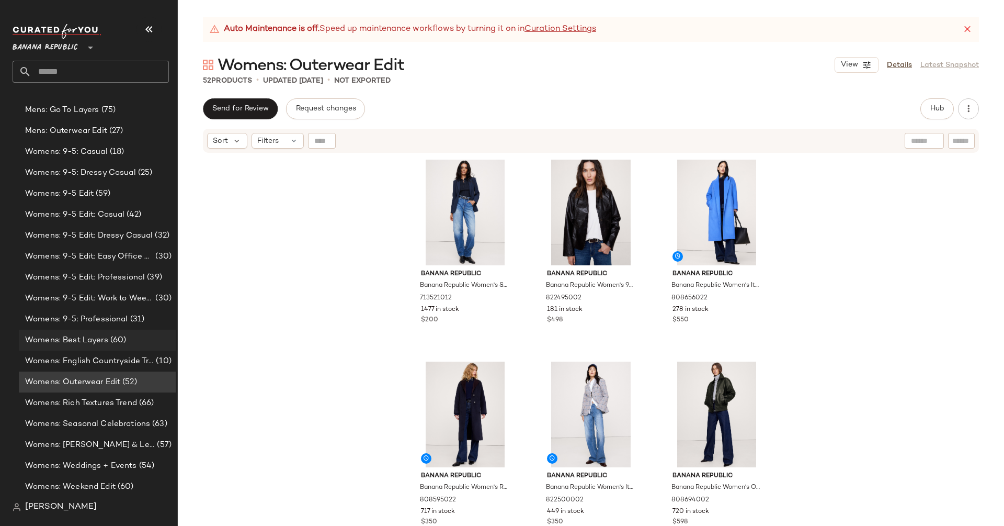
click at [124, 335] on span "(60)" at bounding box center [117, 340] width 18 height 12
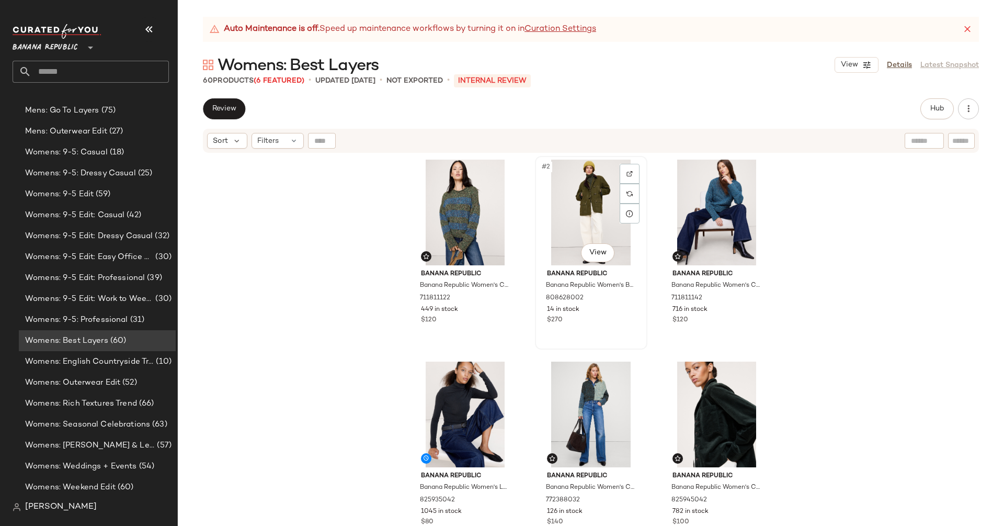
scroll to position [46, 0]
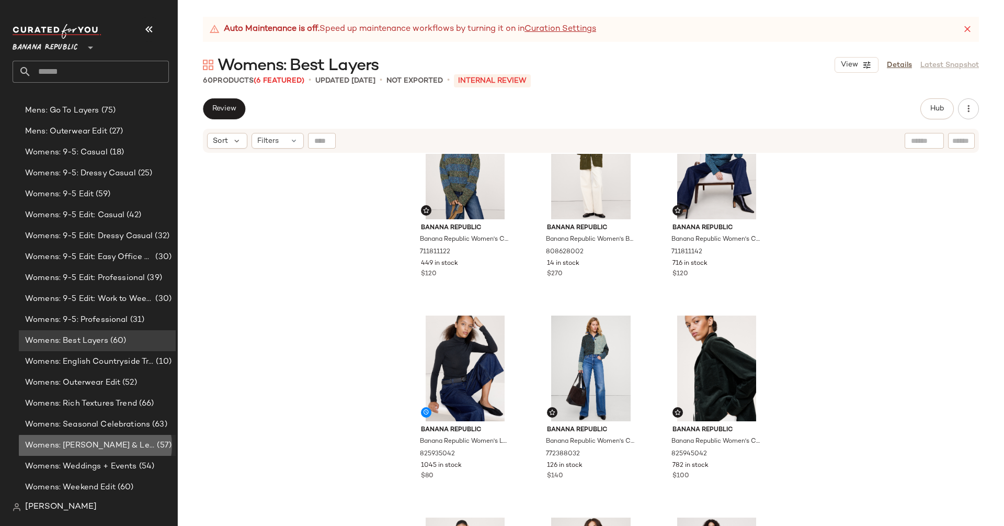
click at [108, 444] on span "Womens: [PERSON_NAME] & Leather Trend" at bounding box center [90, 445] width 130 height 12
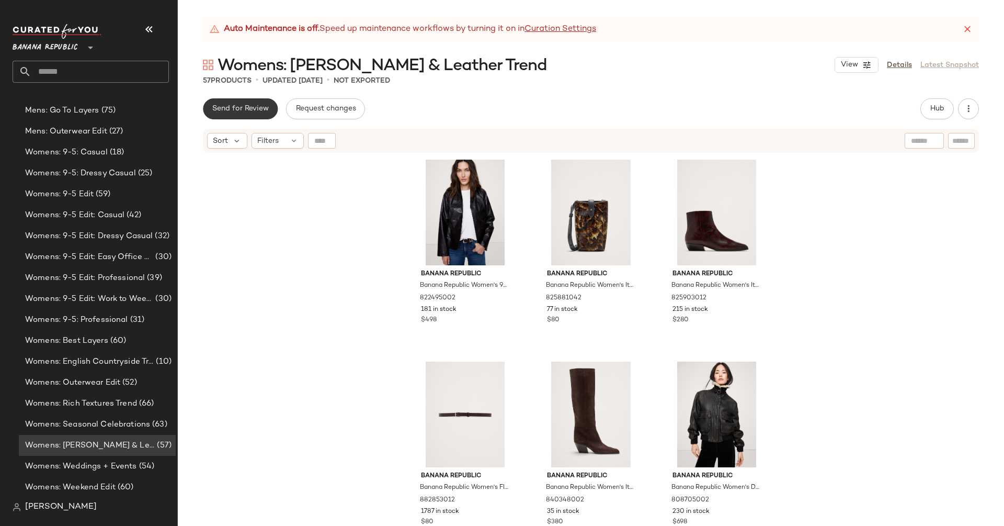
click at [251, 109] on span "Send for Review" at bounding box center [240, 109] width 57 height 8
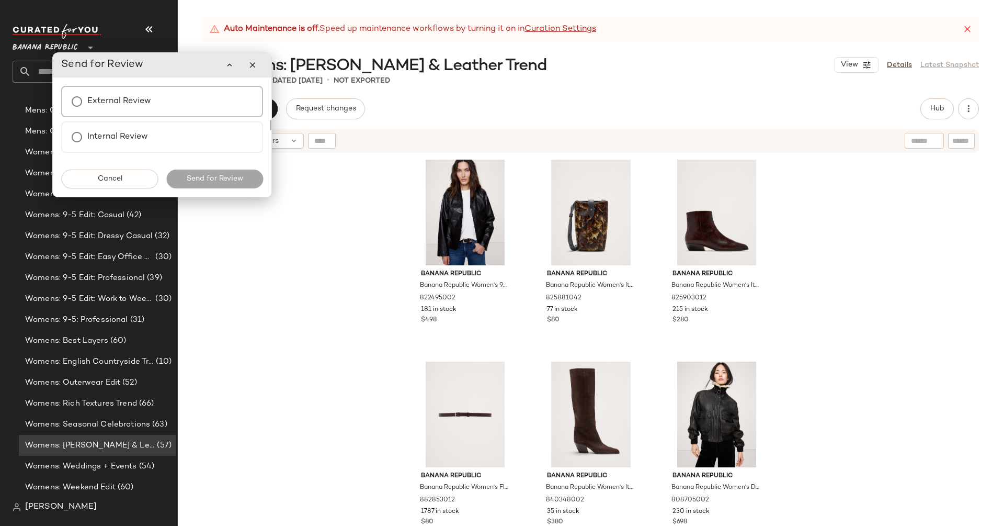
click at [186, 103] on div "External Review" at bounding box center [162, 101] width 202 height 31
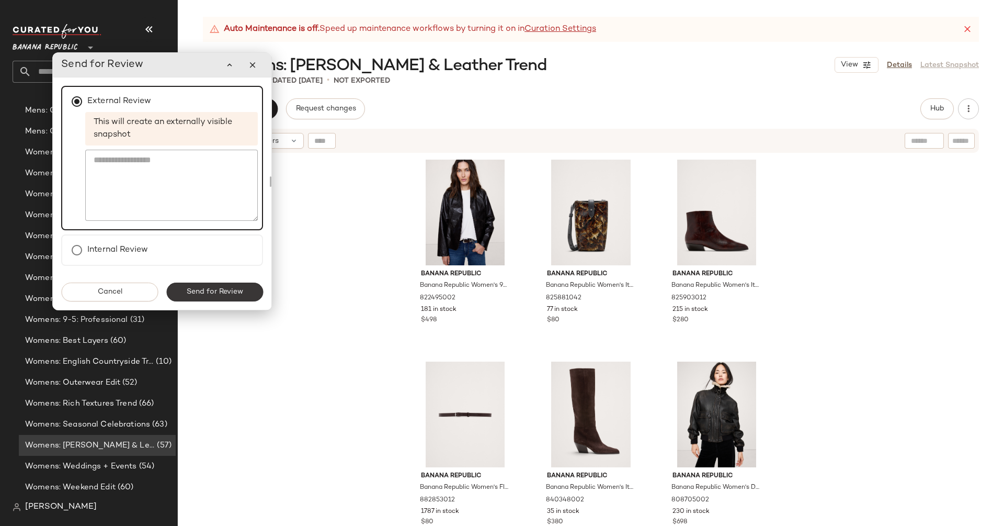
click at [240, 296] on span "Send for Review" at bounding box center [214, 292] width 57 height 8
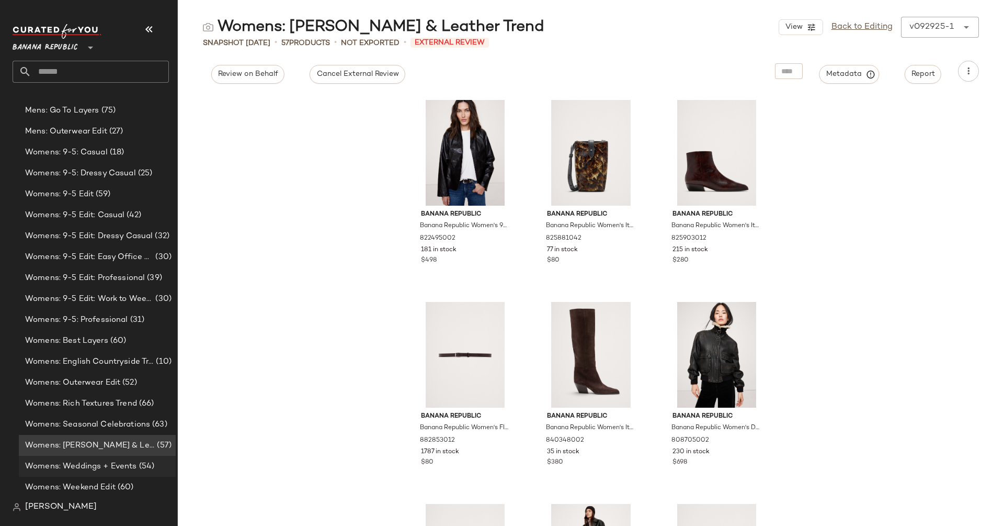
click at [123, 464] on span "Womens: Weddings + Events" at bounding box center [81, 466] width 112 height 12
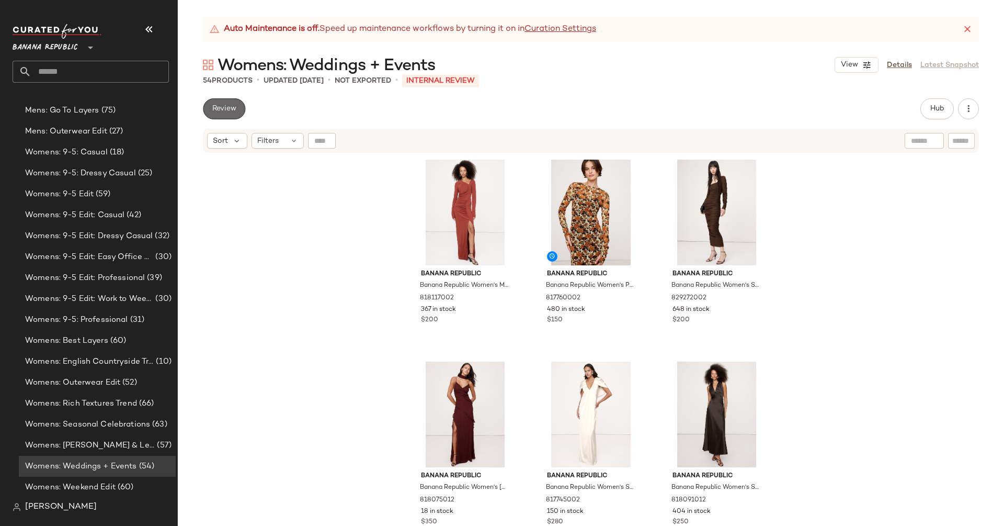
click at [230, 116] on button "Review" at bounding box center [224, 108] width 42 height 21
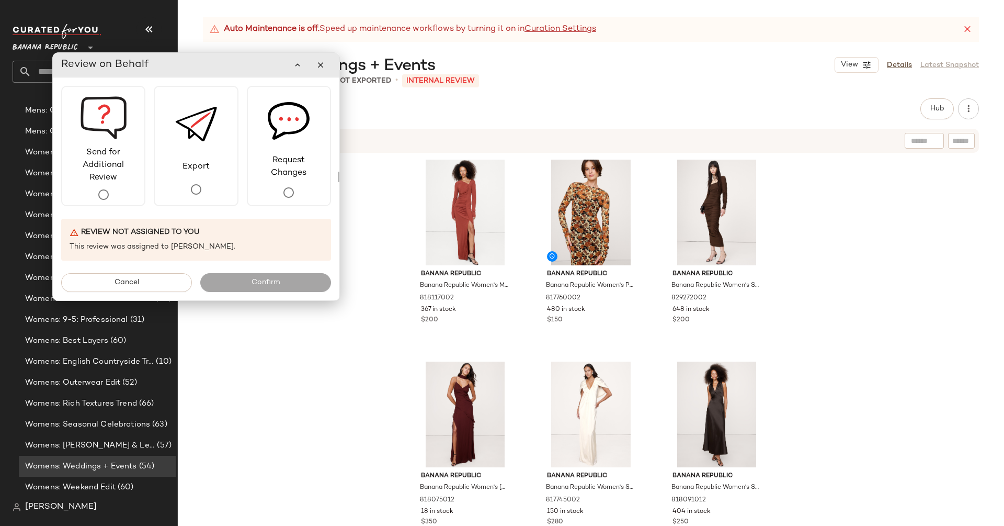
click at [350, 219] on div "Banana Republic Banana Republic Women's Matte Jersey Ruched Maxi Dress Jasper R…" at bounding box center [591, 353] width 826 height 398
click at [124, 178] on span "Send for Additional Review" at bounding box center [103, 165] width 82 height 38
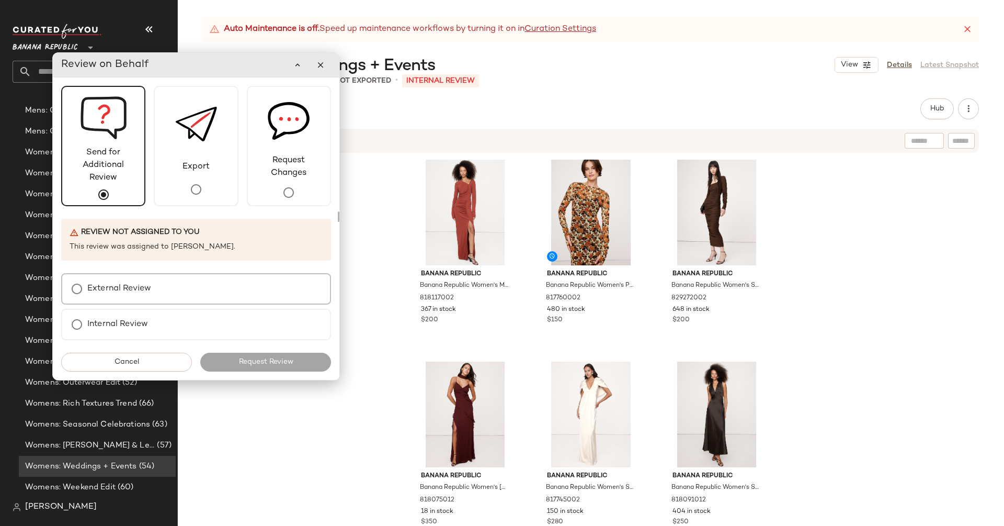
click at [172, 290] on div "External Review" at bounding box center [196, 288] width 270 height 31
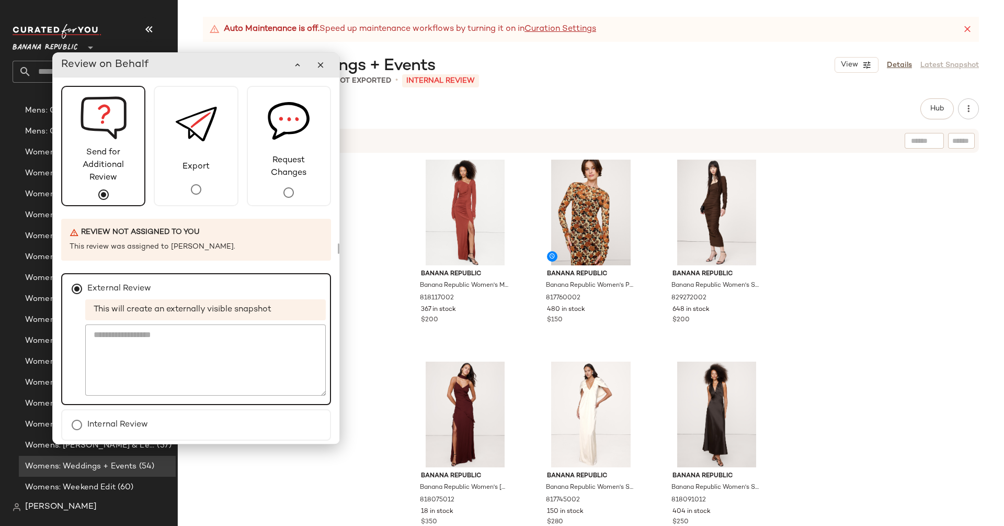
scroll to position [36, 0]
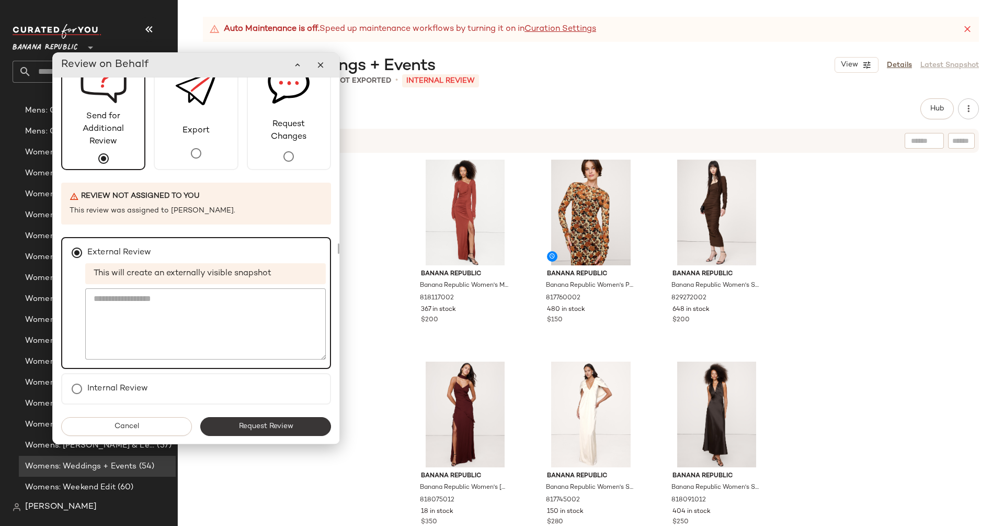
click at [285, 423] on span "Request Review" at bounding box center [265, 426] width 55 height 8
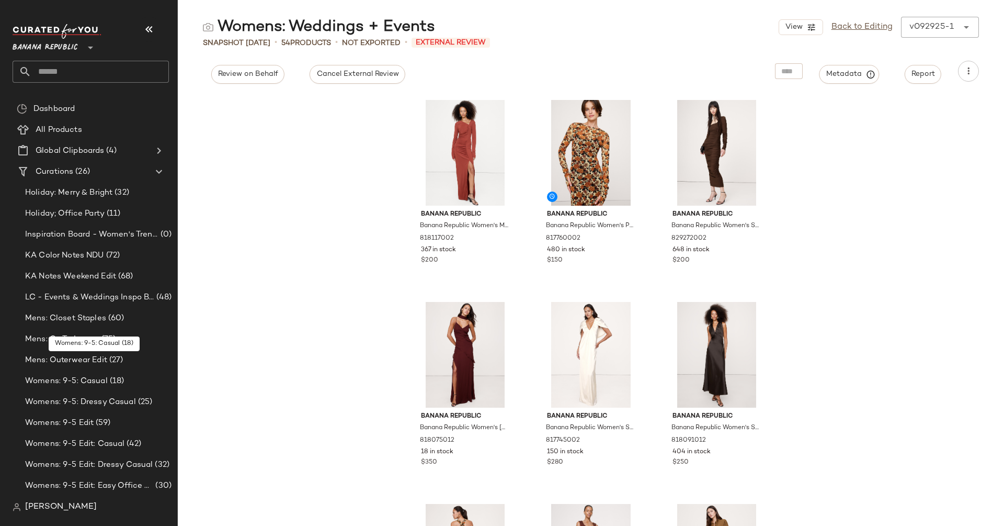
scroll to position [44, 0]
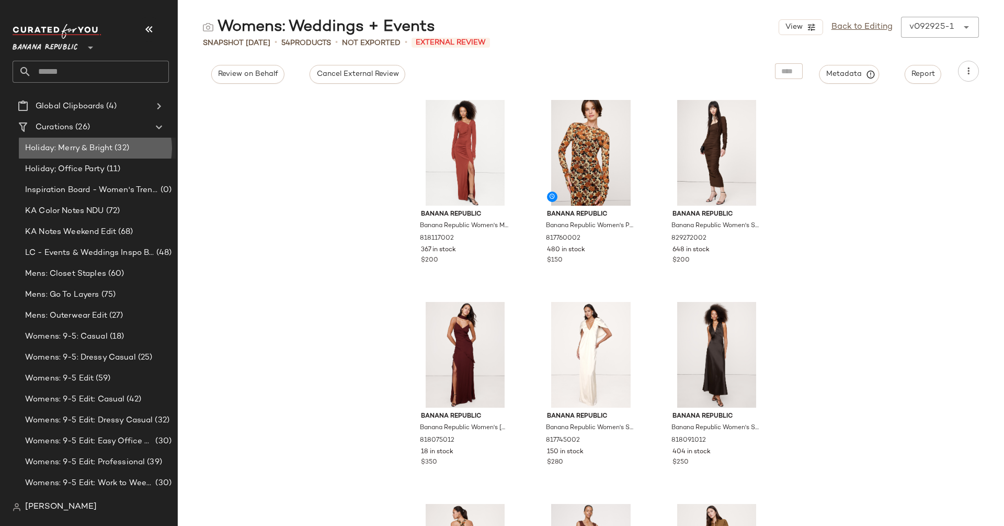
click at [128, 152] on span "(32)" at bounding box center [120, 148] width 17 height 12
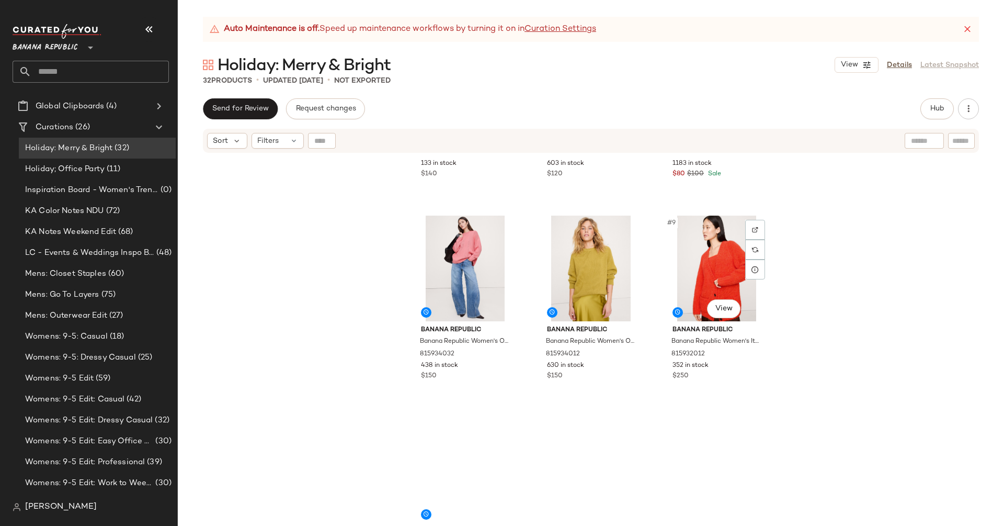
scroll to position [363, 0]
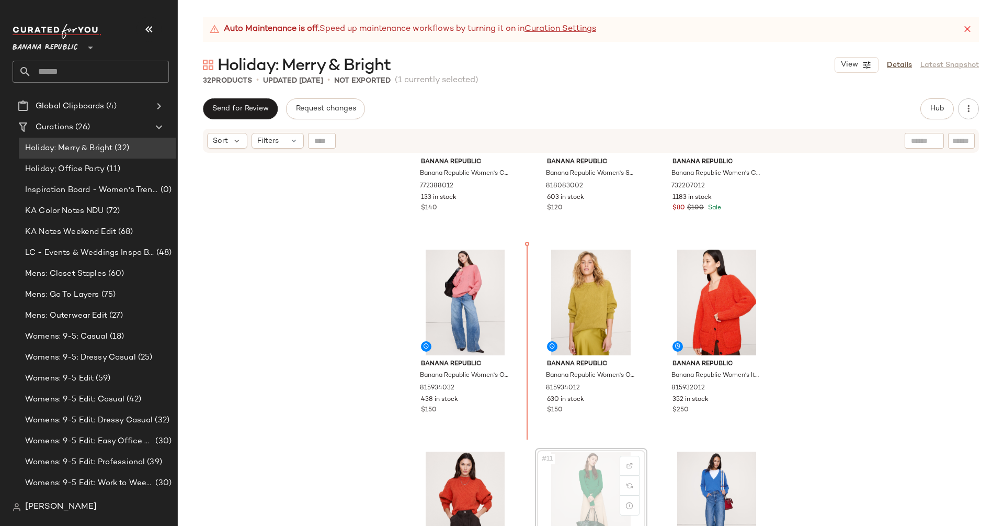
scroll to position [324, 0]
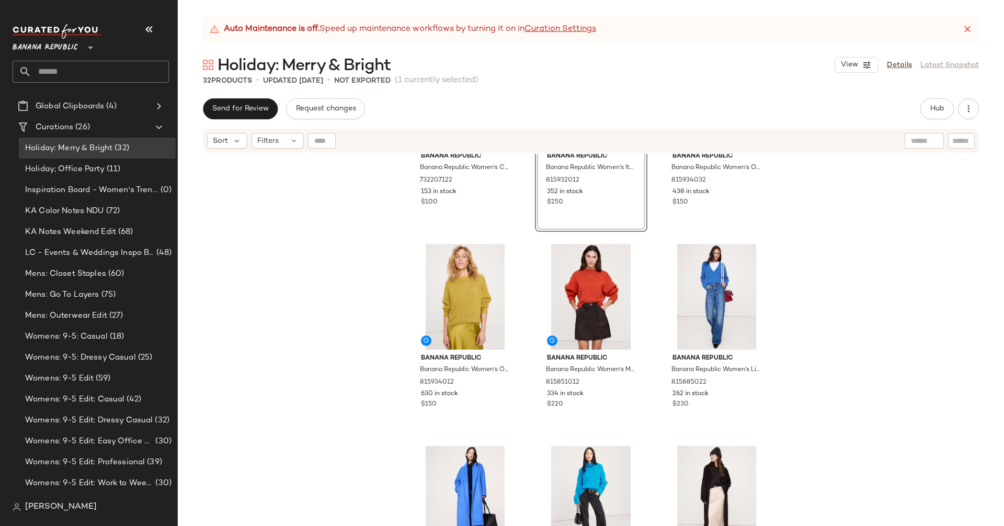
scroll to position [529, 0]
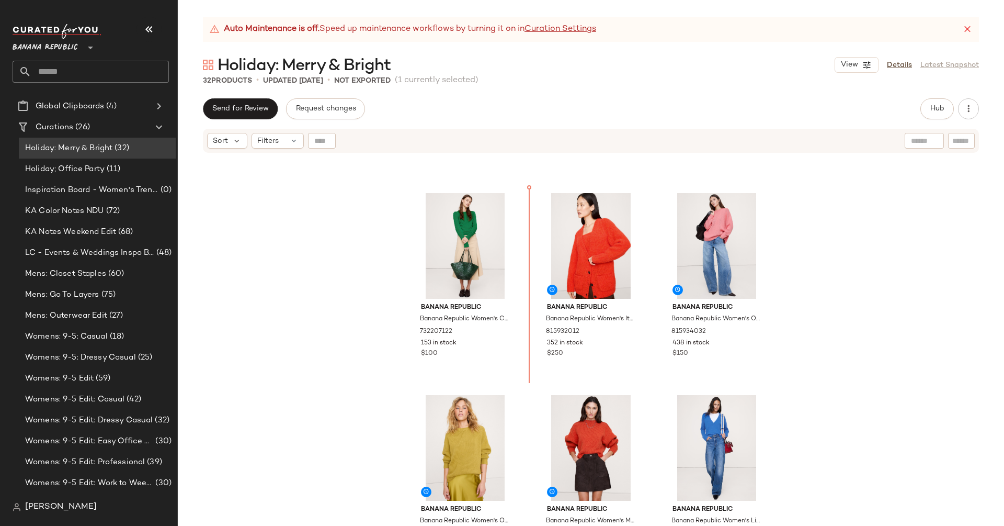
scroll to position [374, 0]
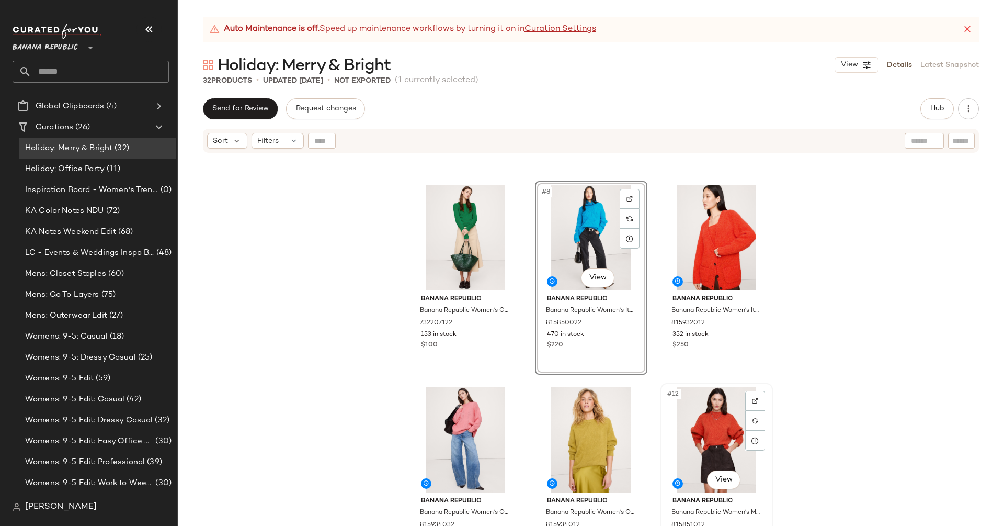
scroll to position [389, 0]
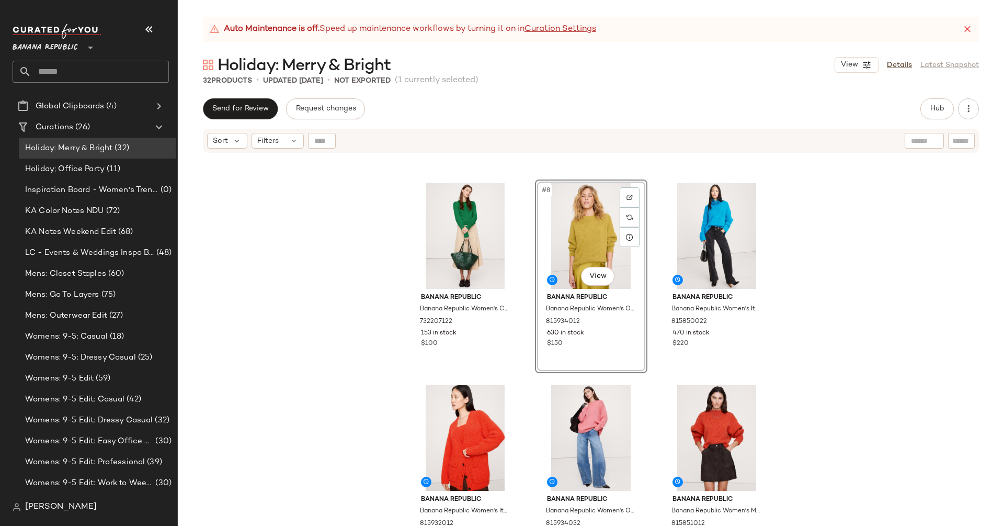
click at [941, 313] on div "Banana Republic Banana Republic Women's Cotton-Silk Crew-Neck Sweater Green Ama…" at bounding box center [591, 353] width 826 height 398
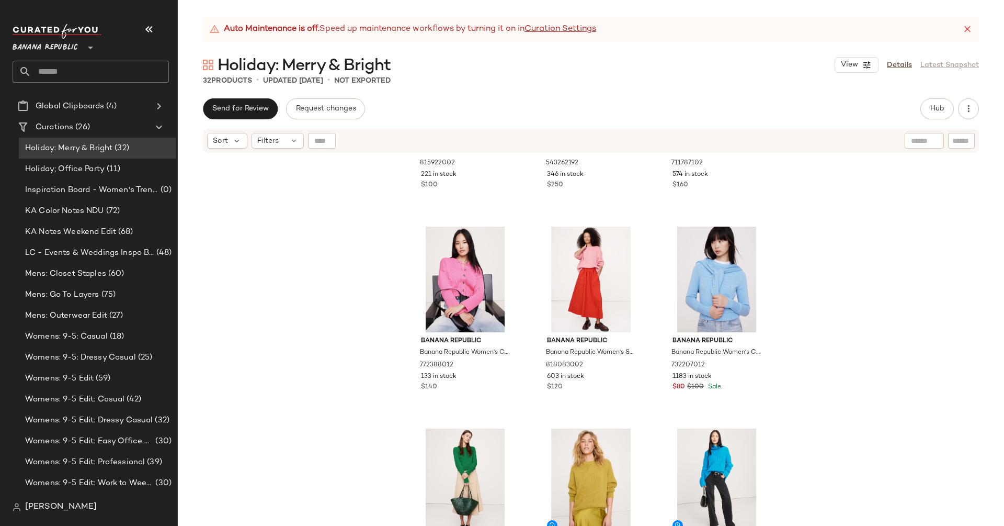
scroll to position [135, 0]
click at [932, 107] on span "Hub" at bounding box center [937, 109] width 15 height 8
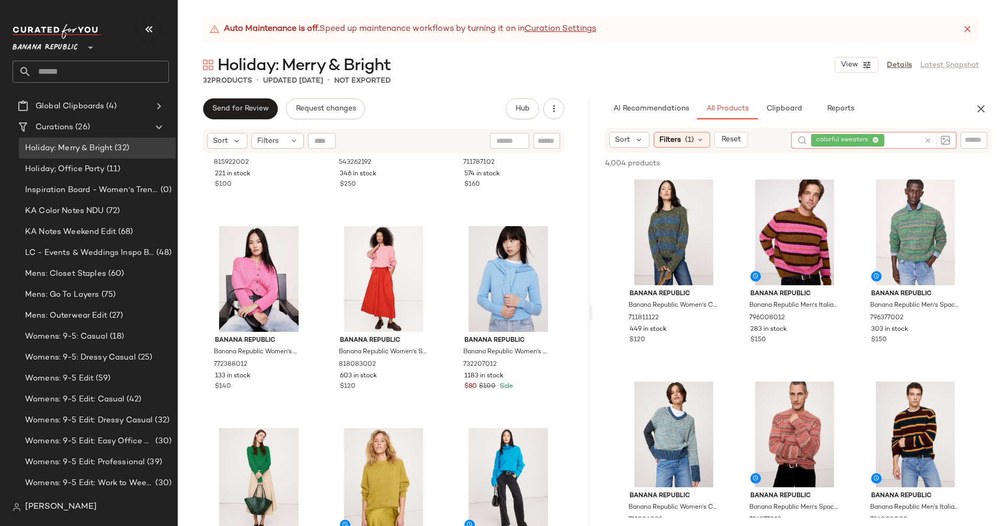
click at [925, 142] on icon at bounding box center [928, 141] width 8 height 8
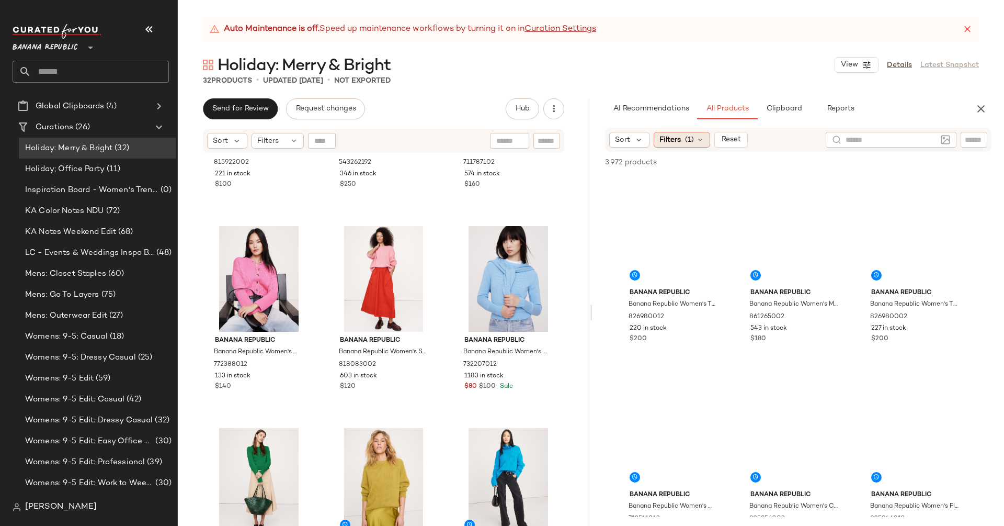
click at [678, 133] on div "Filters (1)" at bounding box center [682, 140] width 56 height 16
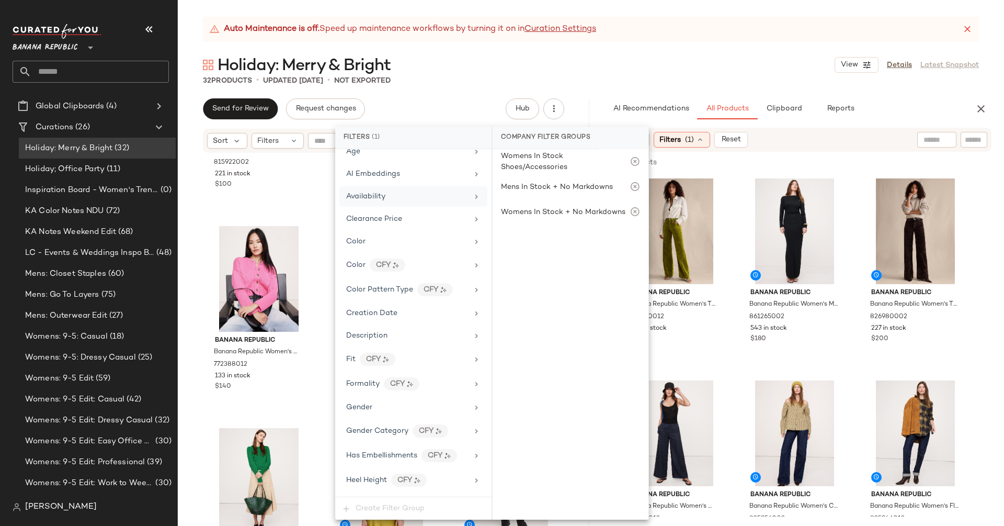
scroll to position [132, 0]
click at [395, 401] on div "Gender" at bounding box center [407, 406] width 122 height 11
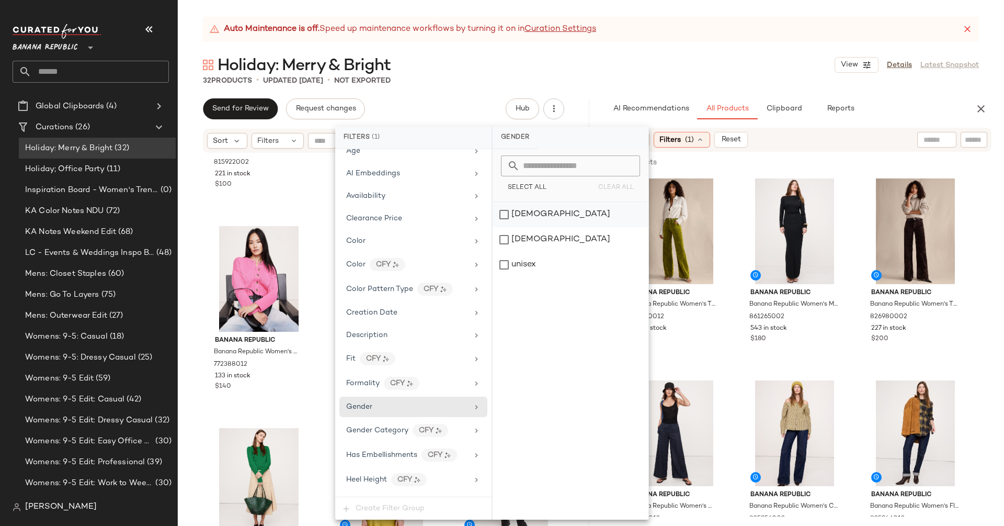
click at [509, 215] on div "[DEMOGRAPHIC_DATA]" at bounding box center [571, 214] width 156 height 25
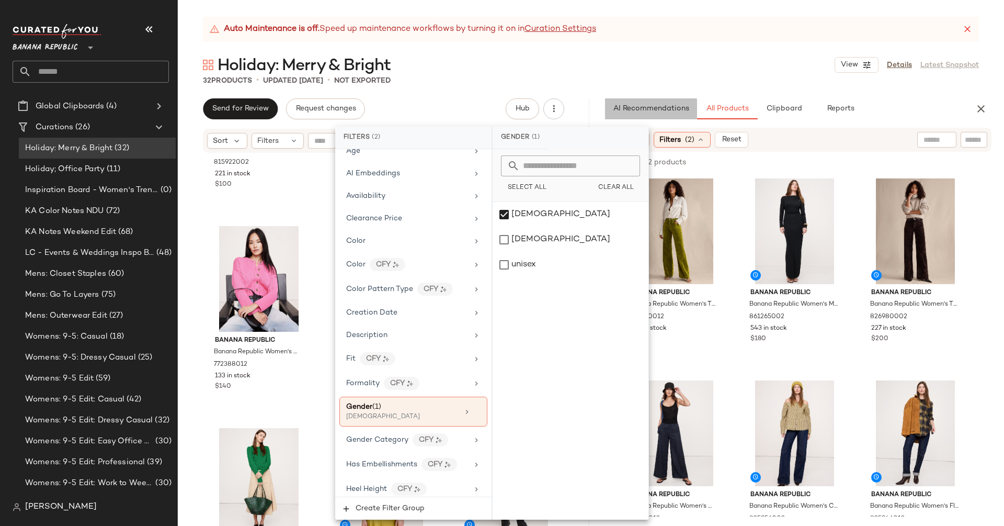
scroll to position [0, 0]
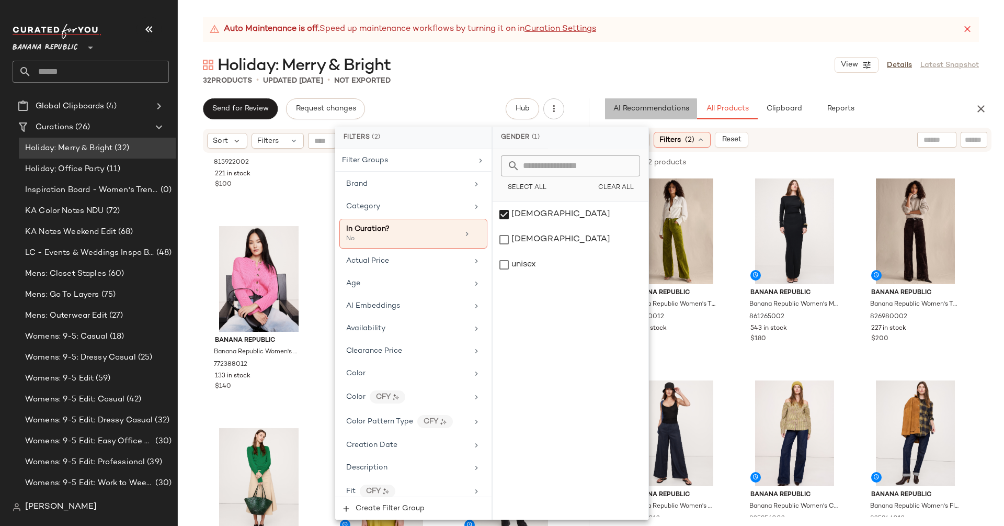
click at [606, 99] on button "AI Recommendations" at bounding box center [651, 108] width 92 height 21
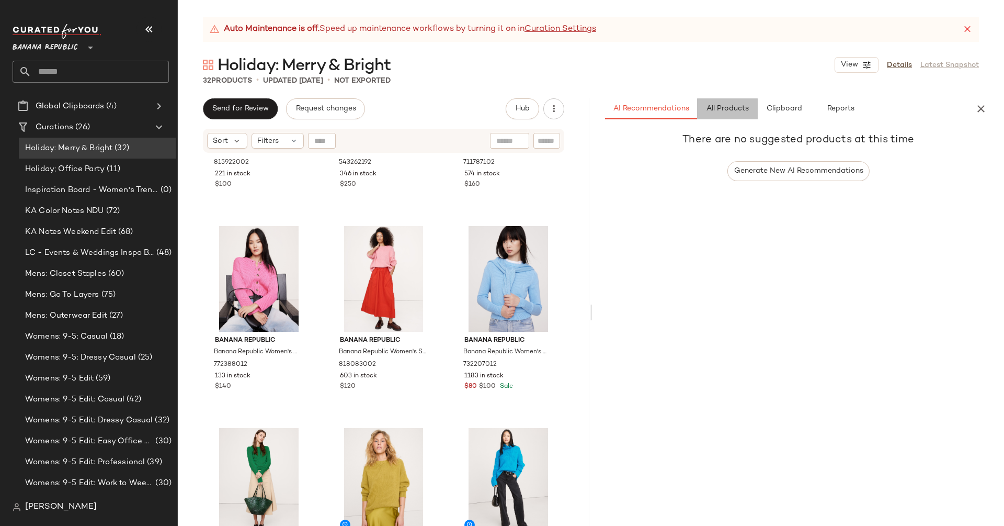
click at [734, 101] on button "All Products" at bounding box center [727, 108] width 61 height 21
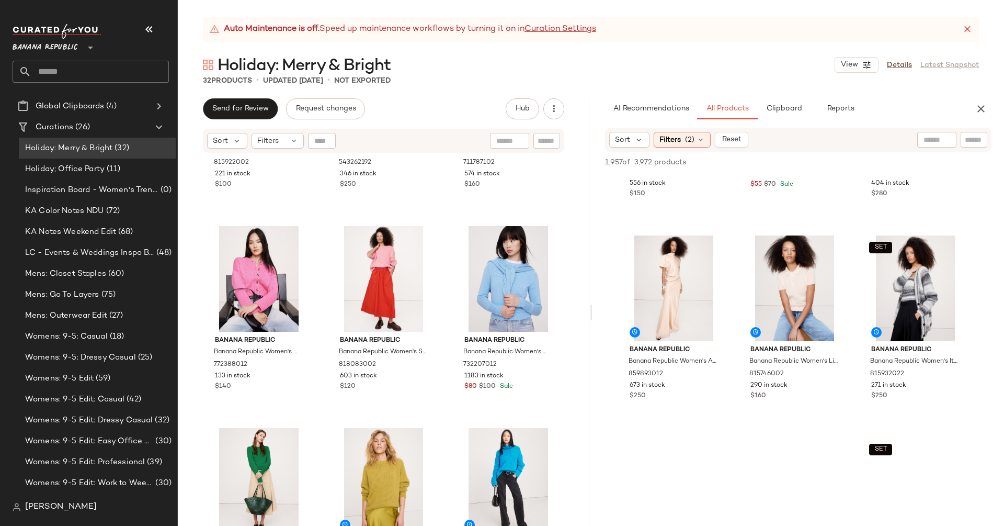
scroll to position [1513, 0]
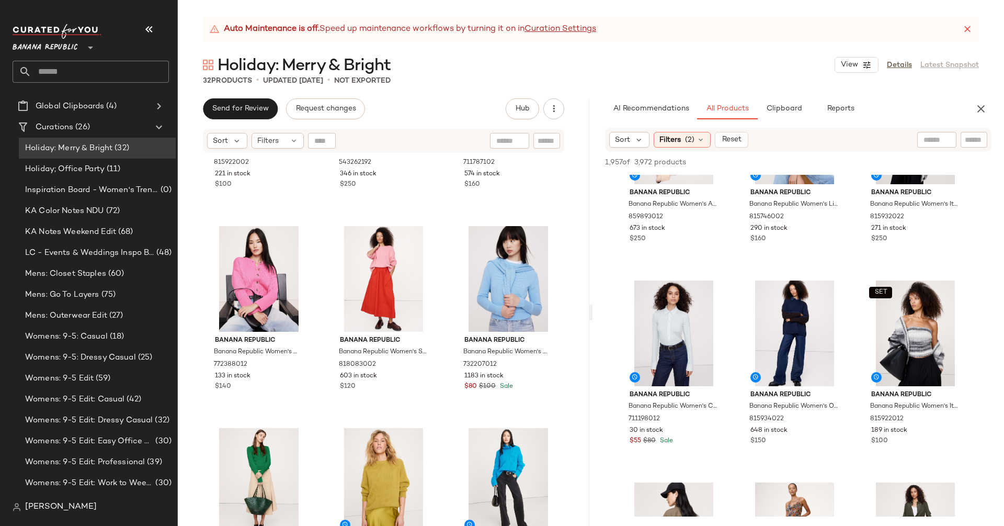
click at [941, 141] on div at bounding box center [937, 140] width 39 height 16
type input "**********"
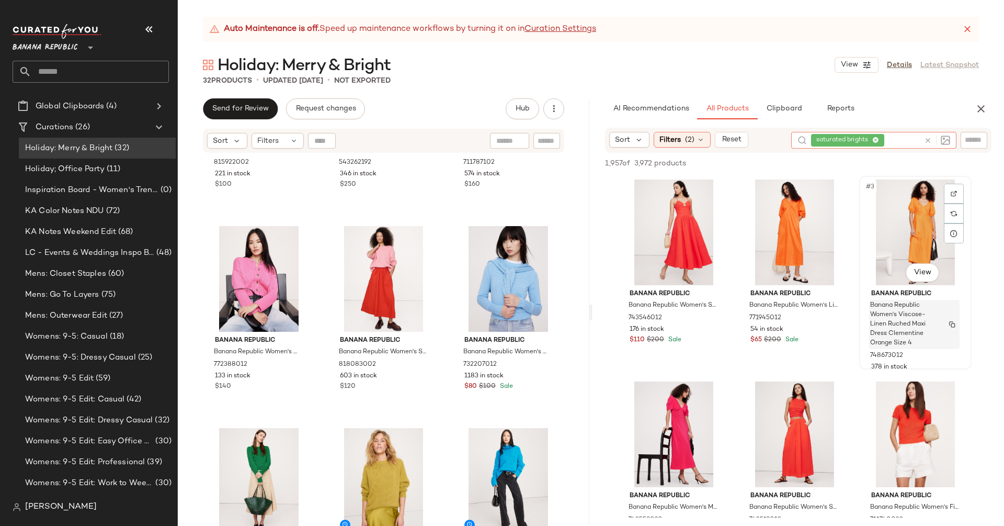
scroll to position [104, 0]
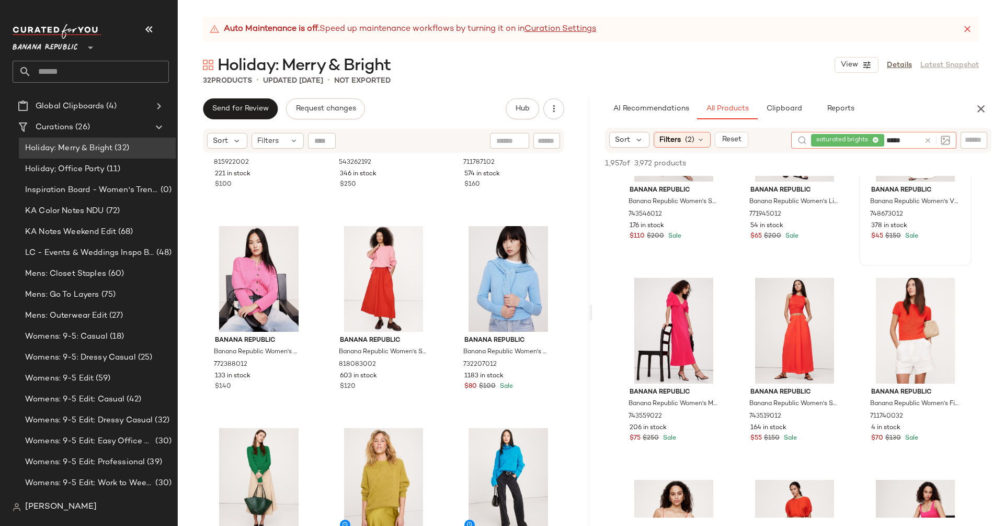
type input "******"
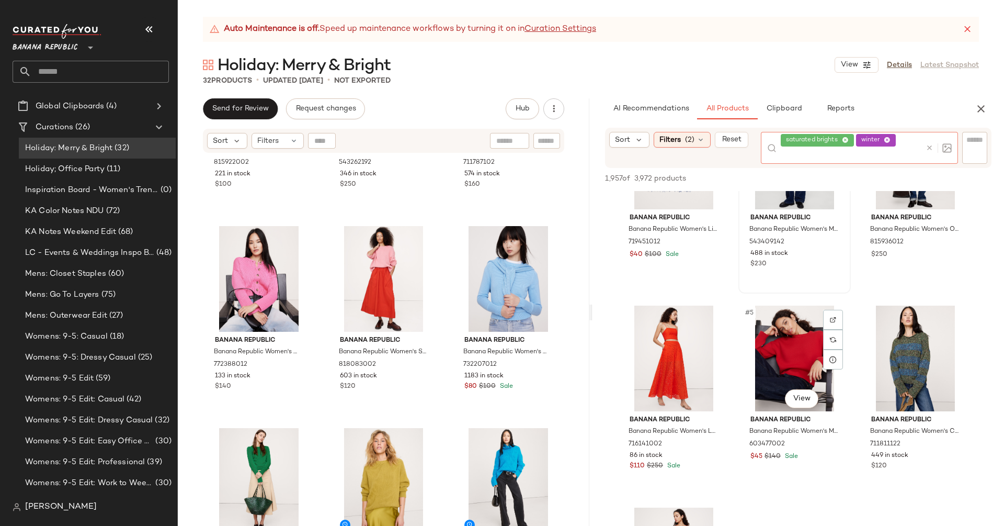
scroll to position [93, 0]
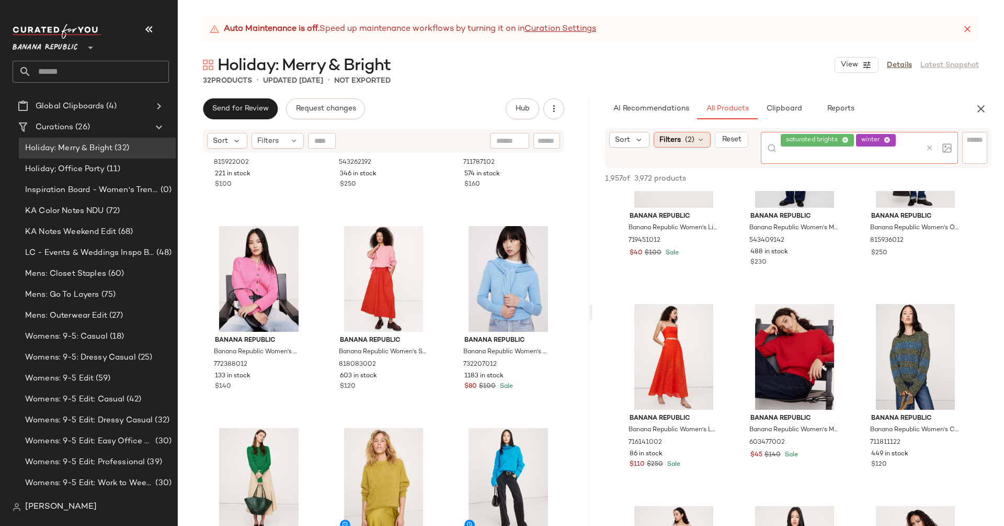
click at [685, 139] on span "(2)" at bounding box center [689, 139] width 9 height 11
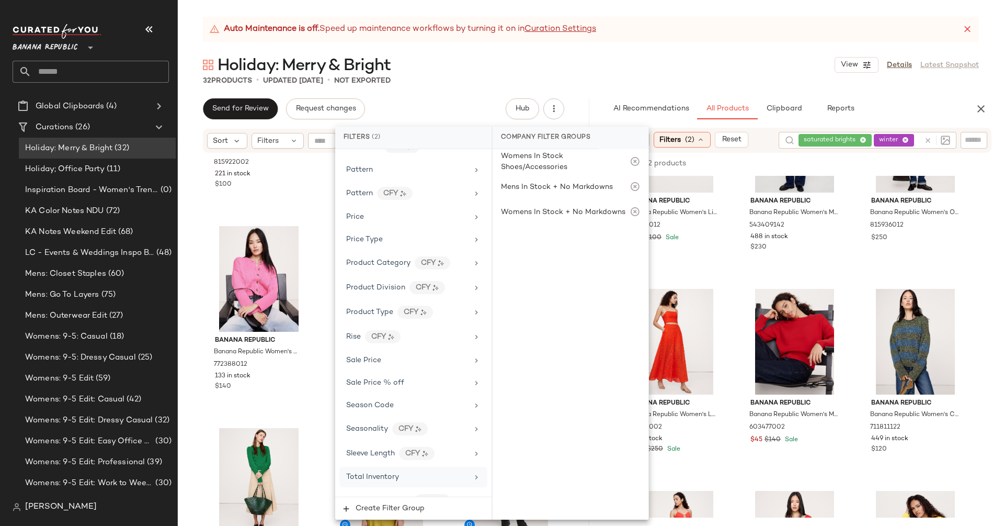
scroll to position [665, 0]
click at [397, 232] on div "Price Type" at bounding box center [407, 237] width 122 height 11
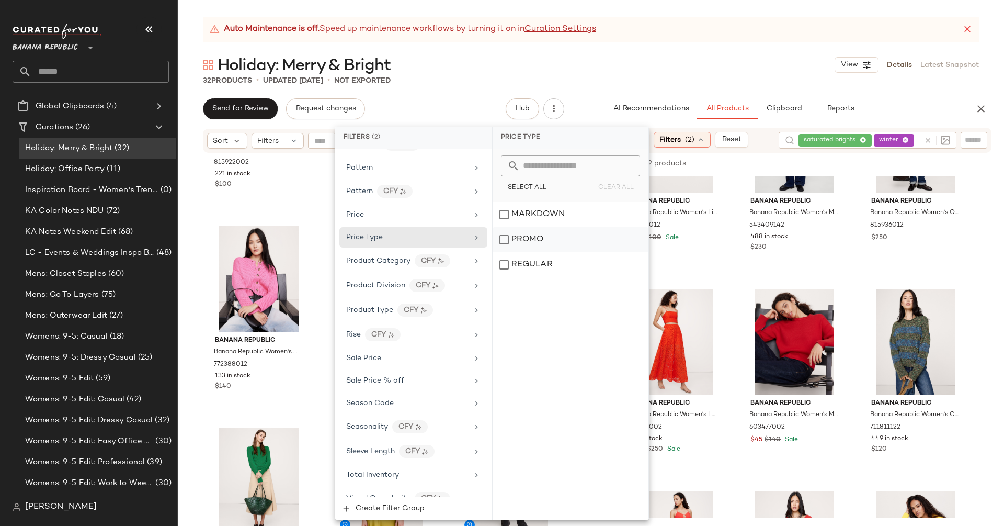
click at [527, 233] on div "PROMO" at bounding box center [571, 239] width 156 height 25
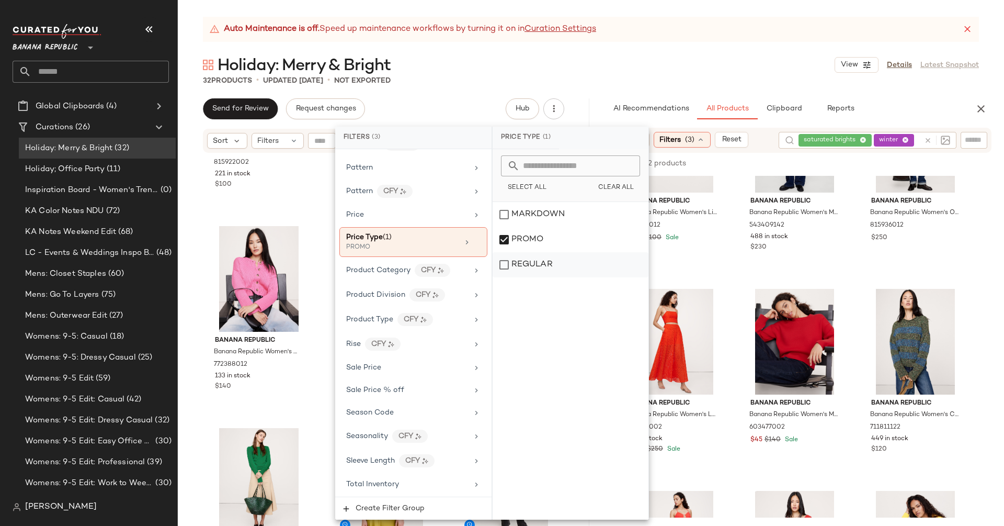
click at [527, 263] on div "REGULAR" at bounding box center [571, 264] width 156 height 25
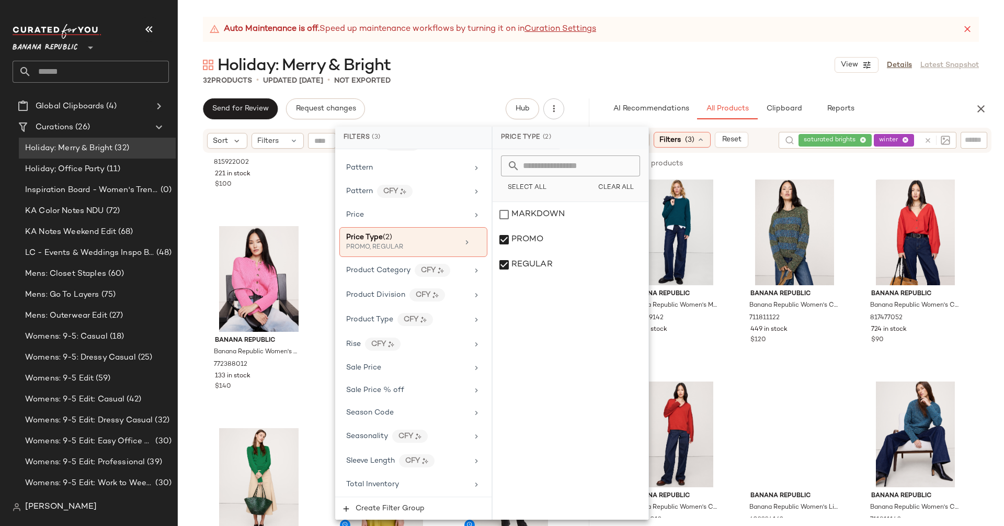
click at [598, 99] on div "AI Recommendations All Products Clipboard Reports" at bounding box center [782, 108] width 378 height 21
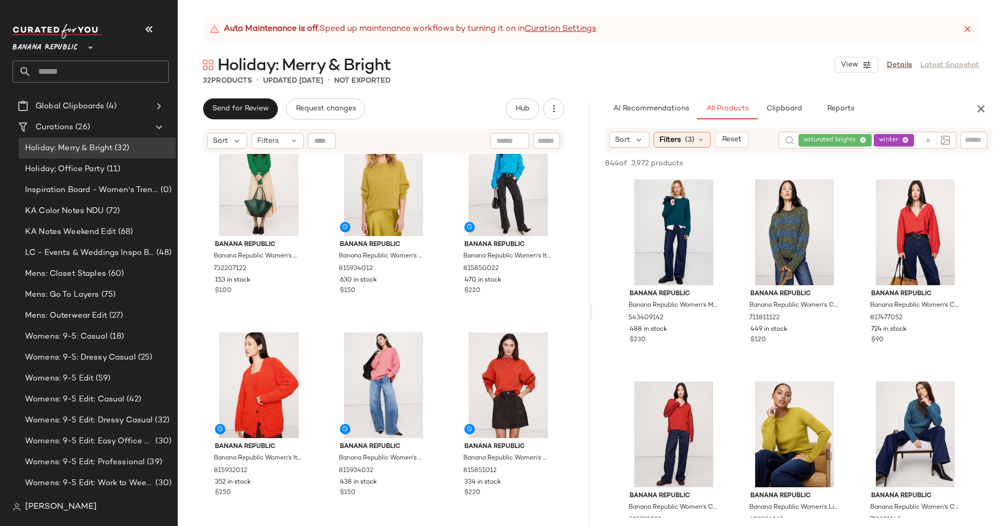
scroll to position [529, 0]
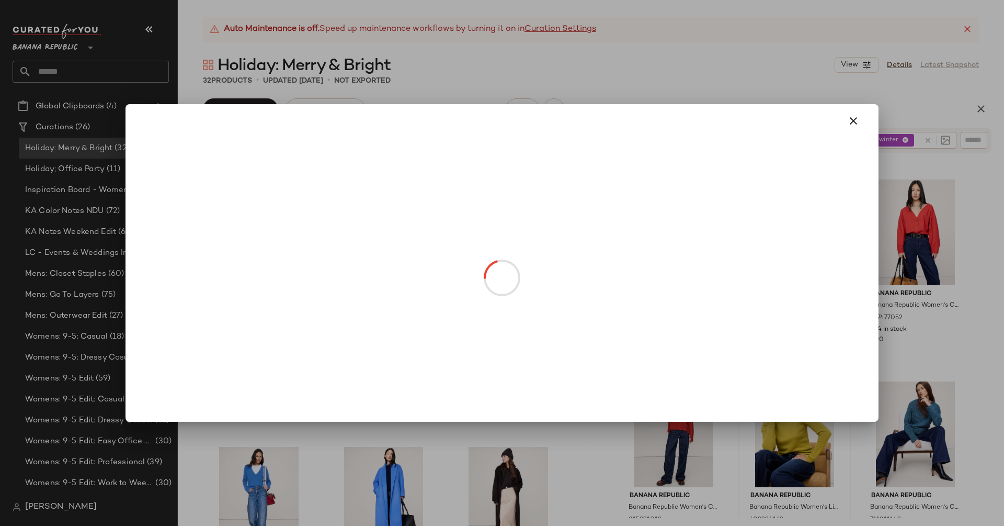
drag, startPoint x: 795, startPoint y: 461, endPoint x: 368, endPoint y: 369, distance: 436.8
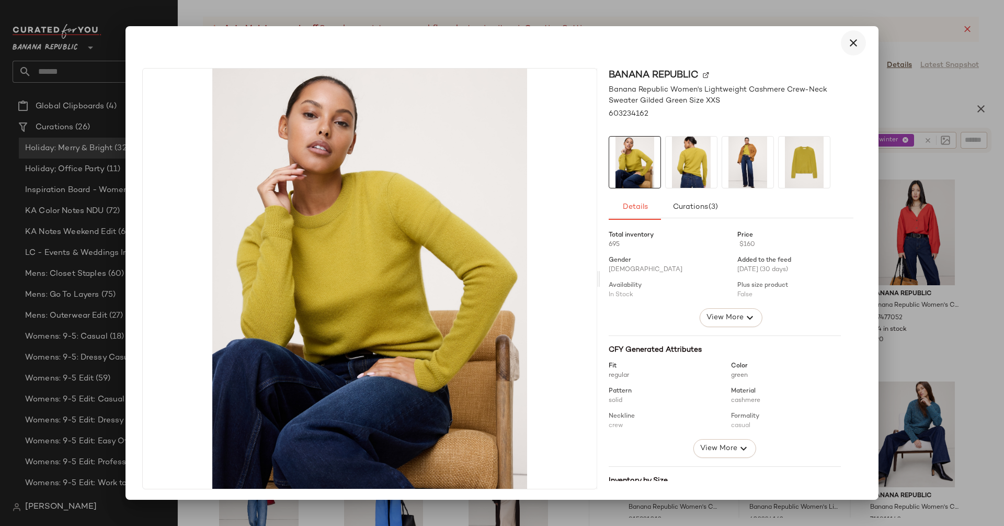
click at [847, 43] on icon "button" at bounding box center [853, 43] width 13 height 13
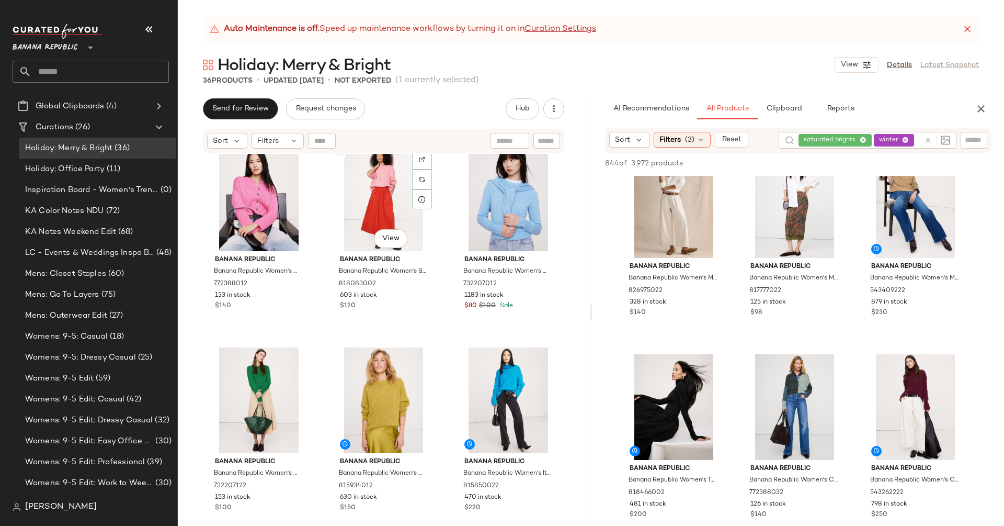
scroll to position [223, 0]
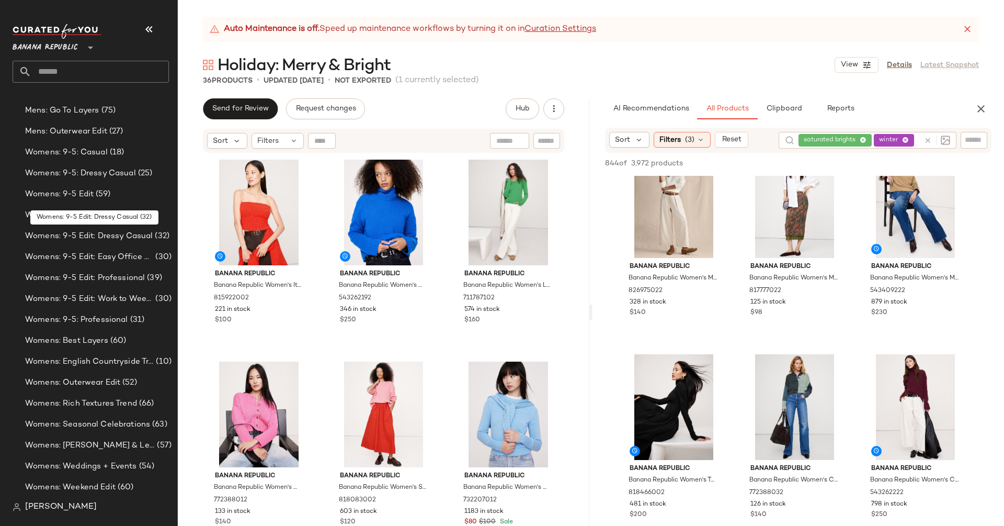
scroll to position [229, 0]
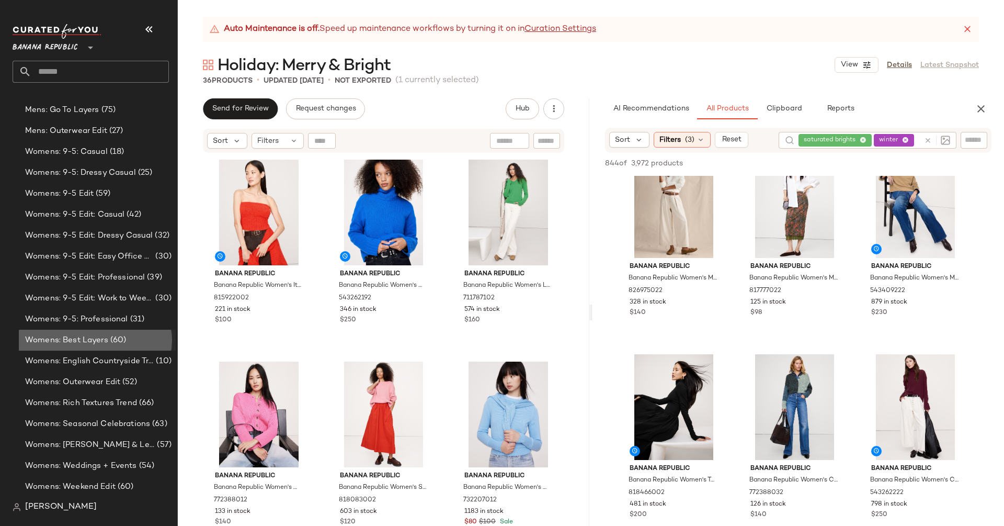
click at [123, 332] on div "Womens: Best Layers (60)" at bounding box center [97, 340] width 157 height 21
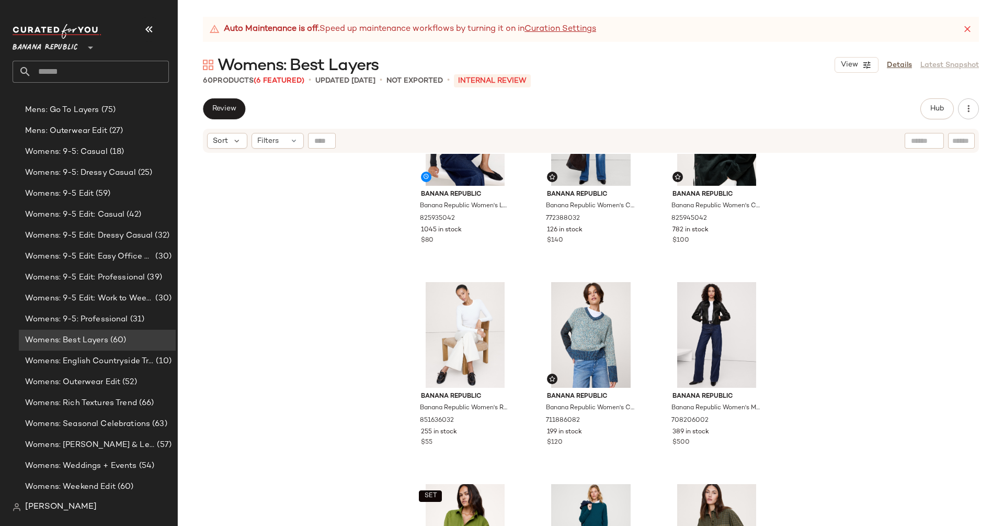
scroll to position [355, 0]
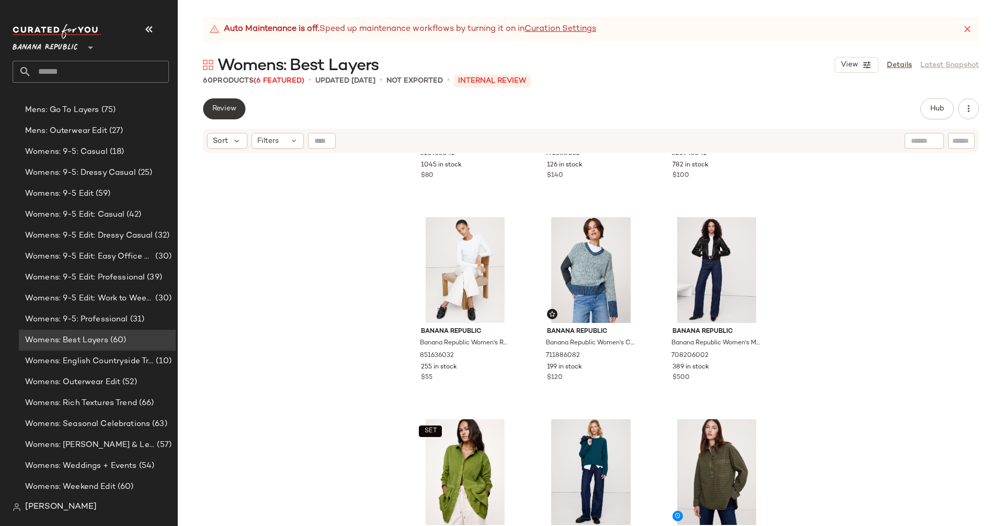
click at [217, 112] on span "Review" at bounding box center [224, 109] width 25 height 8
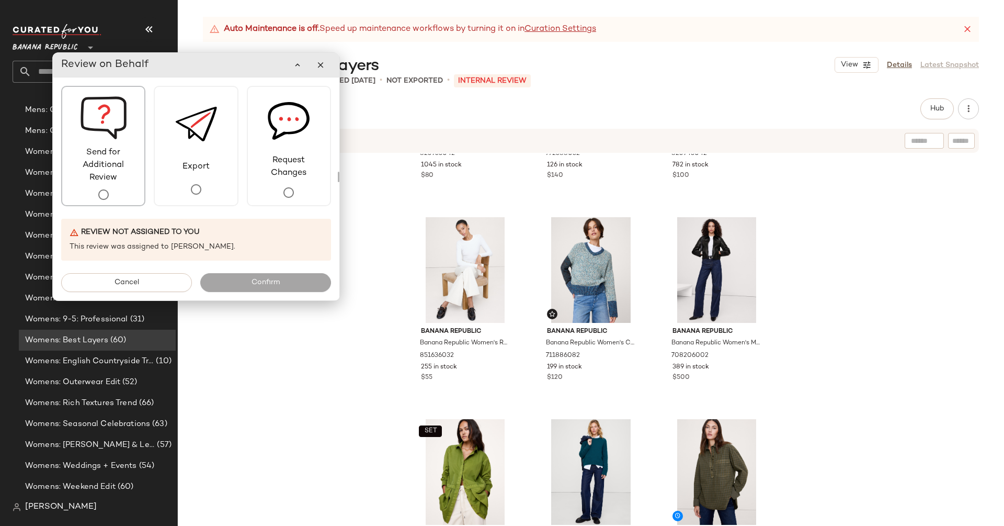
click at [86, 152] on span "Send for Additional Review" at bounding box center [103, 165] width 82 height 38
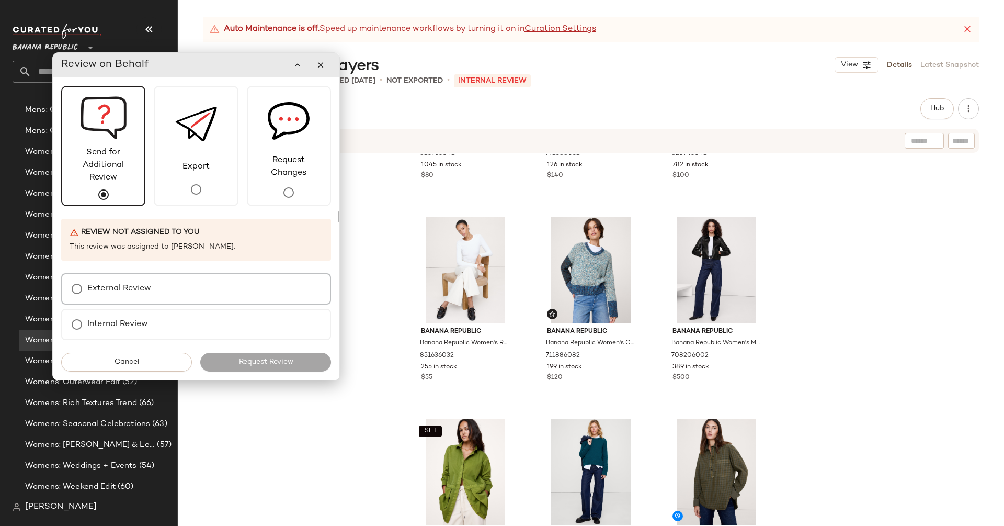
click at [179, 295] on div "External Review" at bounding box center [196, 288] width 270 height 31
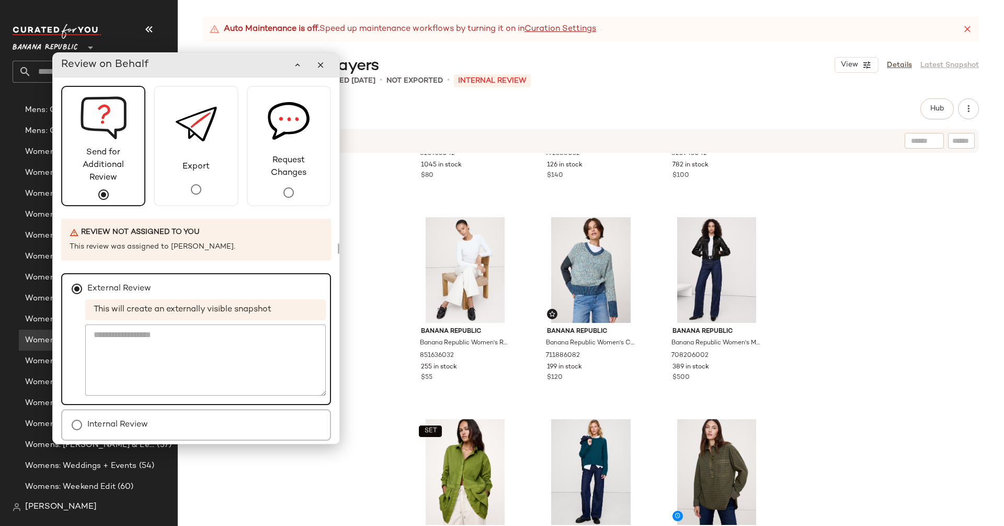
scroll to position [36, 0]
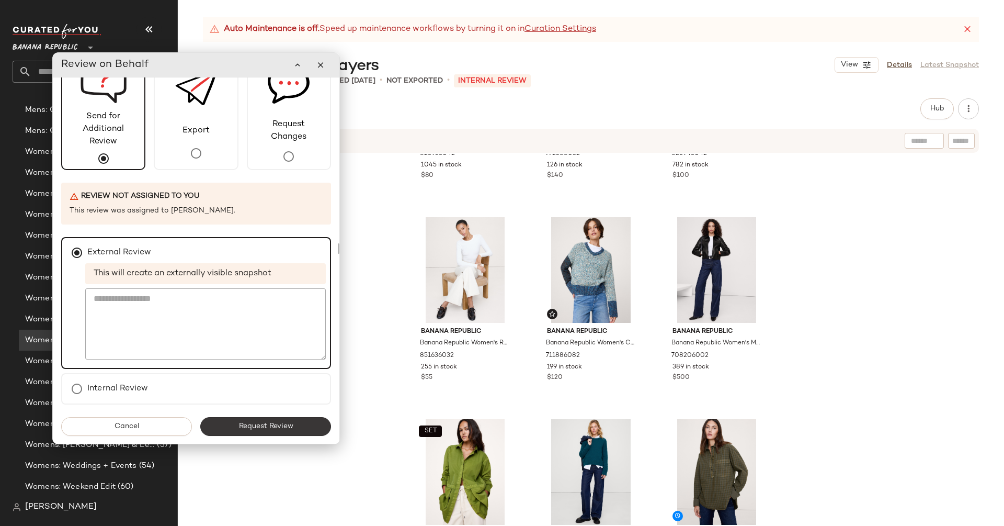
click at [286, 424] on span "Request Review" at bounding box center [265, 426] width 55 height 8
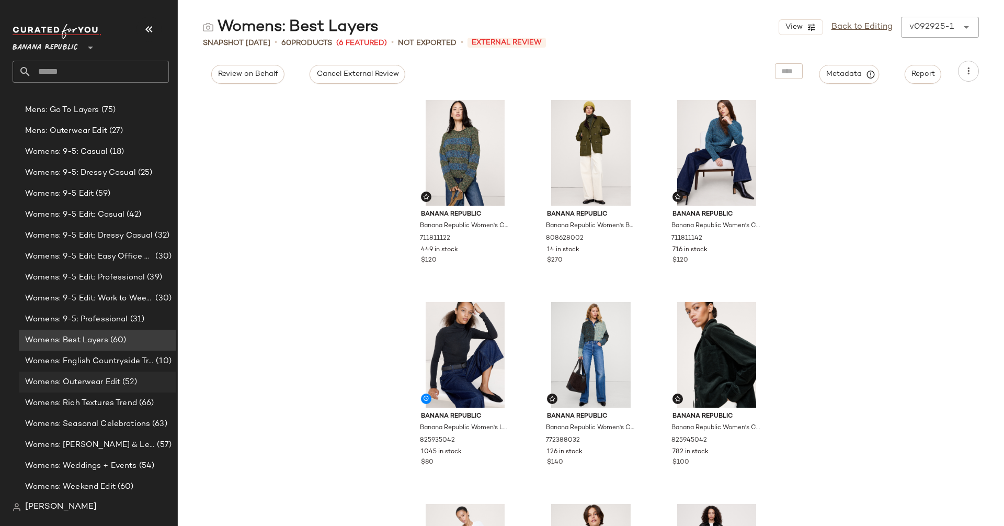
click at [104, 379] on span "Womens: Outerwear Edit" at bounding box center [72, 382] width 95 height 12
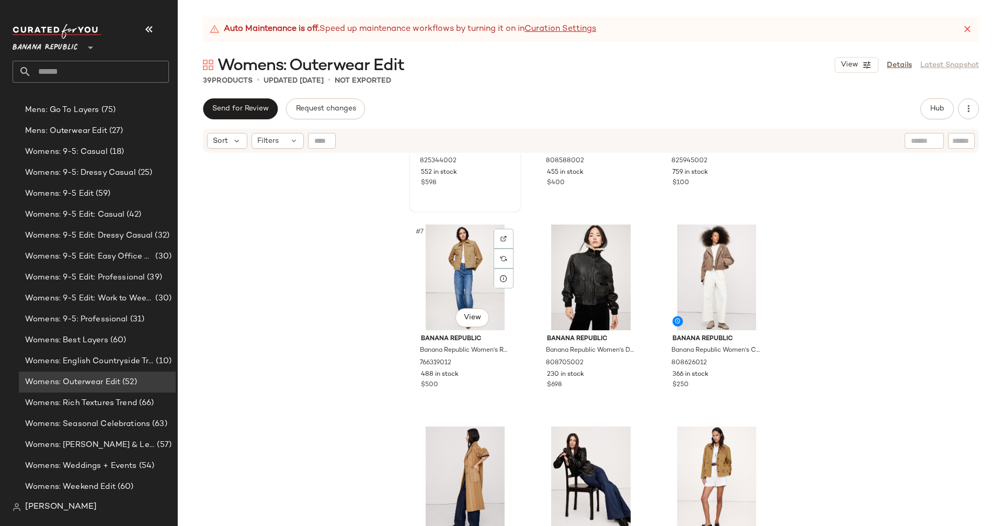
scroll to position [370, 0]
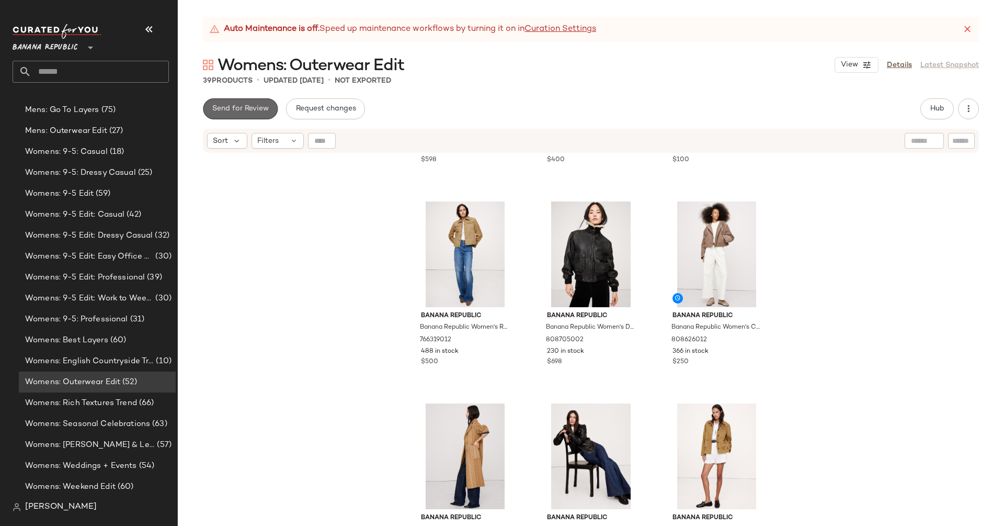
click at [240, 110] on span "Send for Review" at bounding box center [240, 109] width 57 height 8
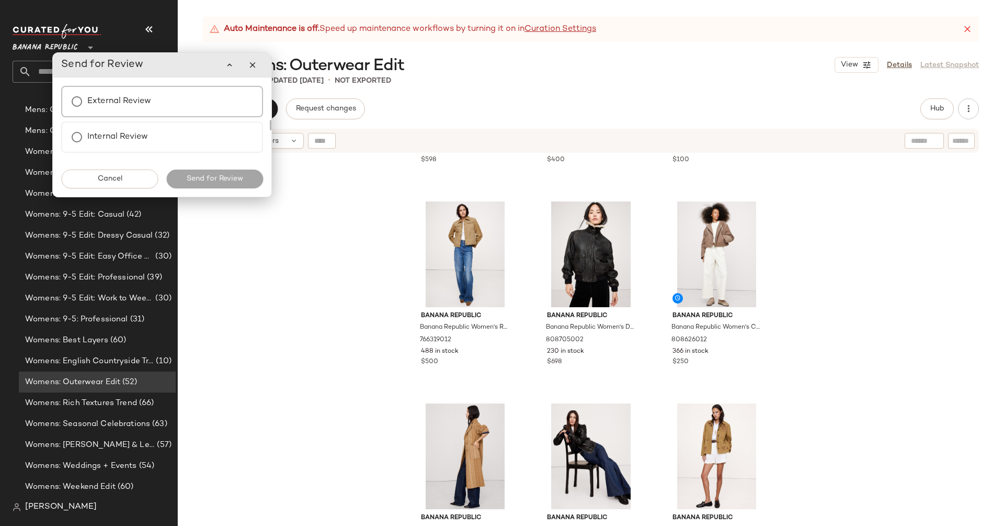
click at [168, 115] on div "External Review" at bounding box center [162, 101] width 202 height 31
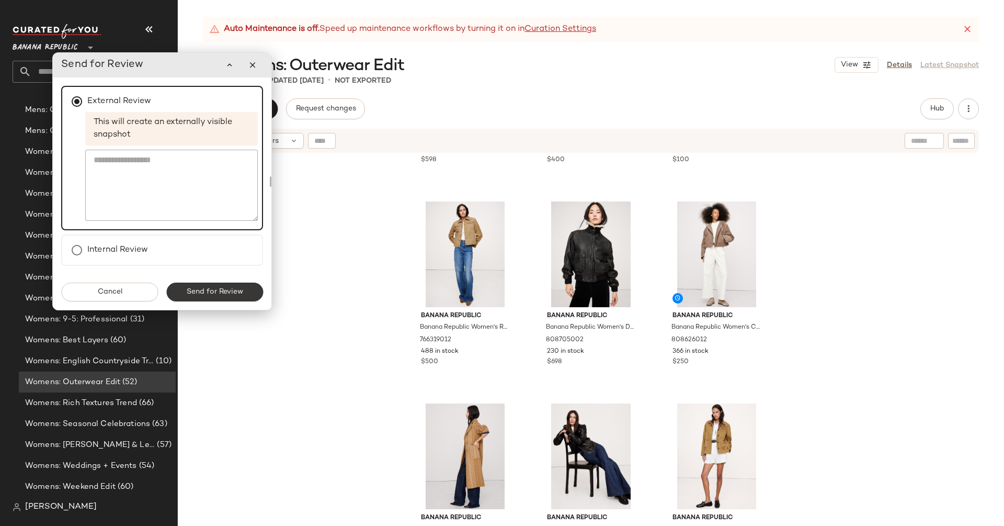
click at [225, 301] on button "Send for Review" at bounding box center [214, 291] width 97 height 19
